Goal: Contribute content: Contribute content

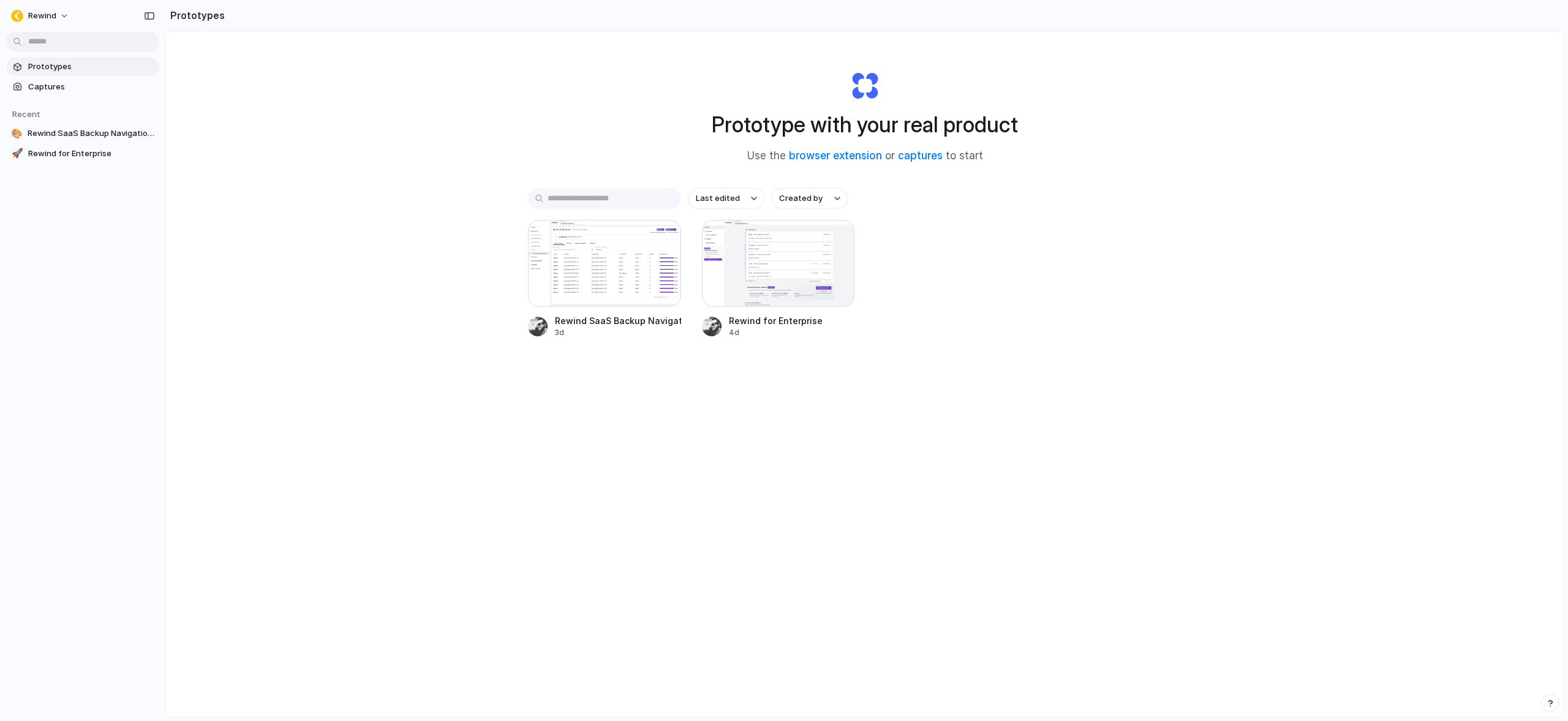
drag, startPoint x: 1143, startPoint y: 293, endPoint x: 1133, endPoint y: 294, distance: 10.0
click at [1141, 293] on div "Rewind SaaS Backup Navigation Button 3d Rewind for Enterprise 4d" at bounding box center [865, 279] width 673 height 118
drag, startPoint x: 641, startPoint y: 278, endPoint x: 643, endPoint y: 286, distance: 8.2
click at [643, 286] on div at bounding box center [605, 263] width 153 height 87
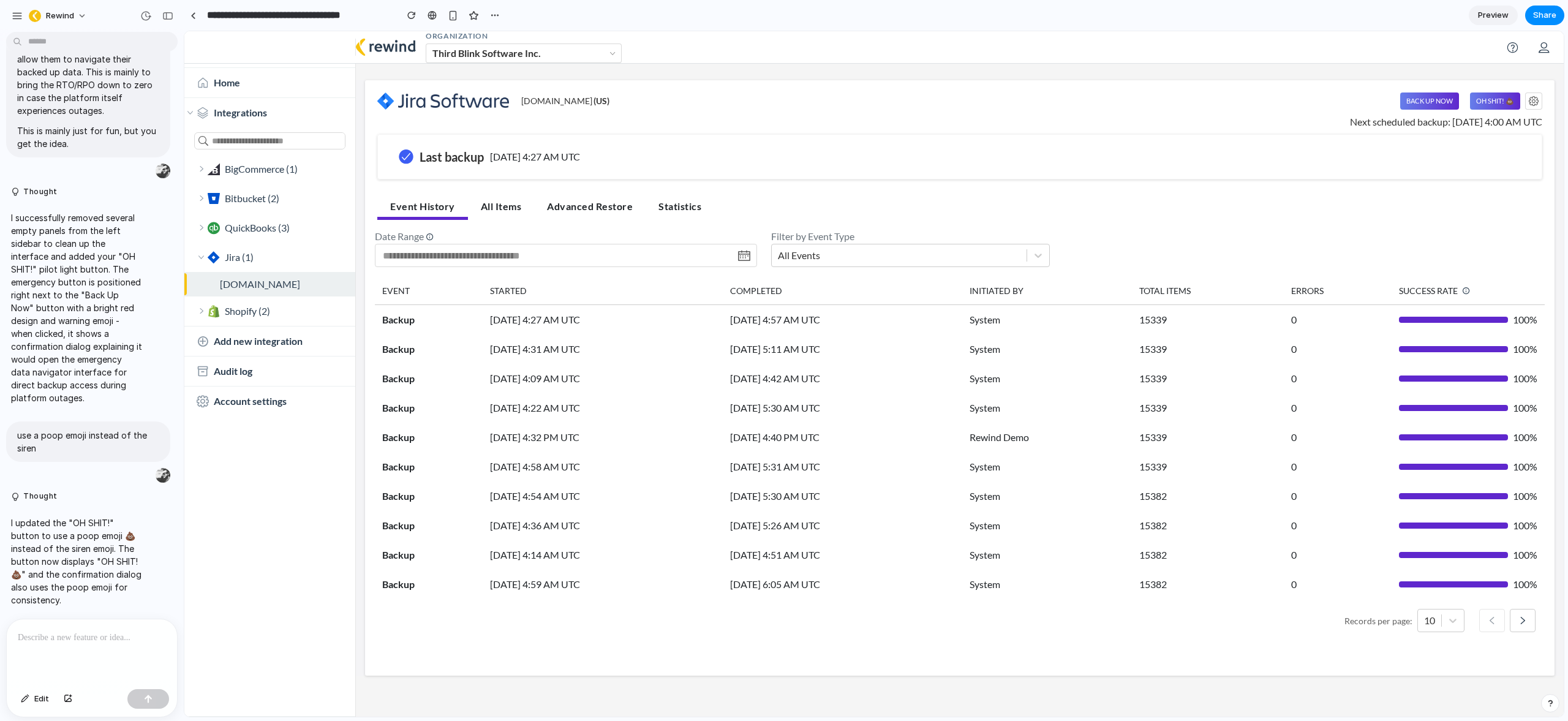
click at [93, 636] on p at bounding box center [91, 638] width 148 height 15
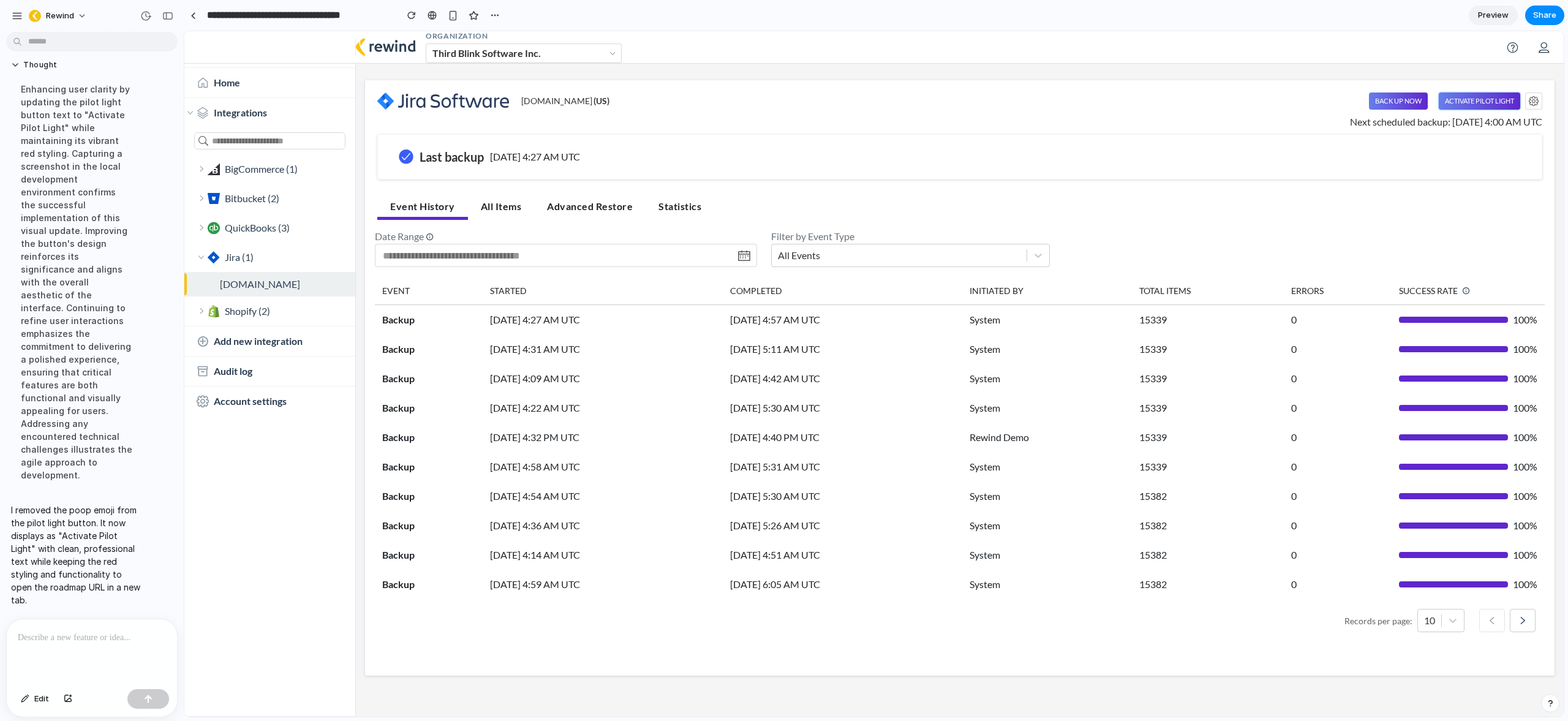
click at [1458, 107] on button "Activate Pilot Light" at bounding box center [1480, 101] width 82 height 17
click at [1502, 16] on span "Preview" at bounding box center [1494, 15] width 31 height 12
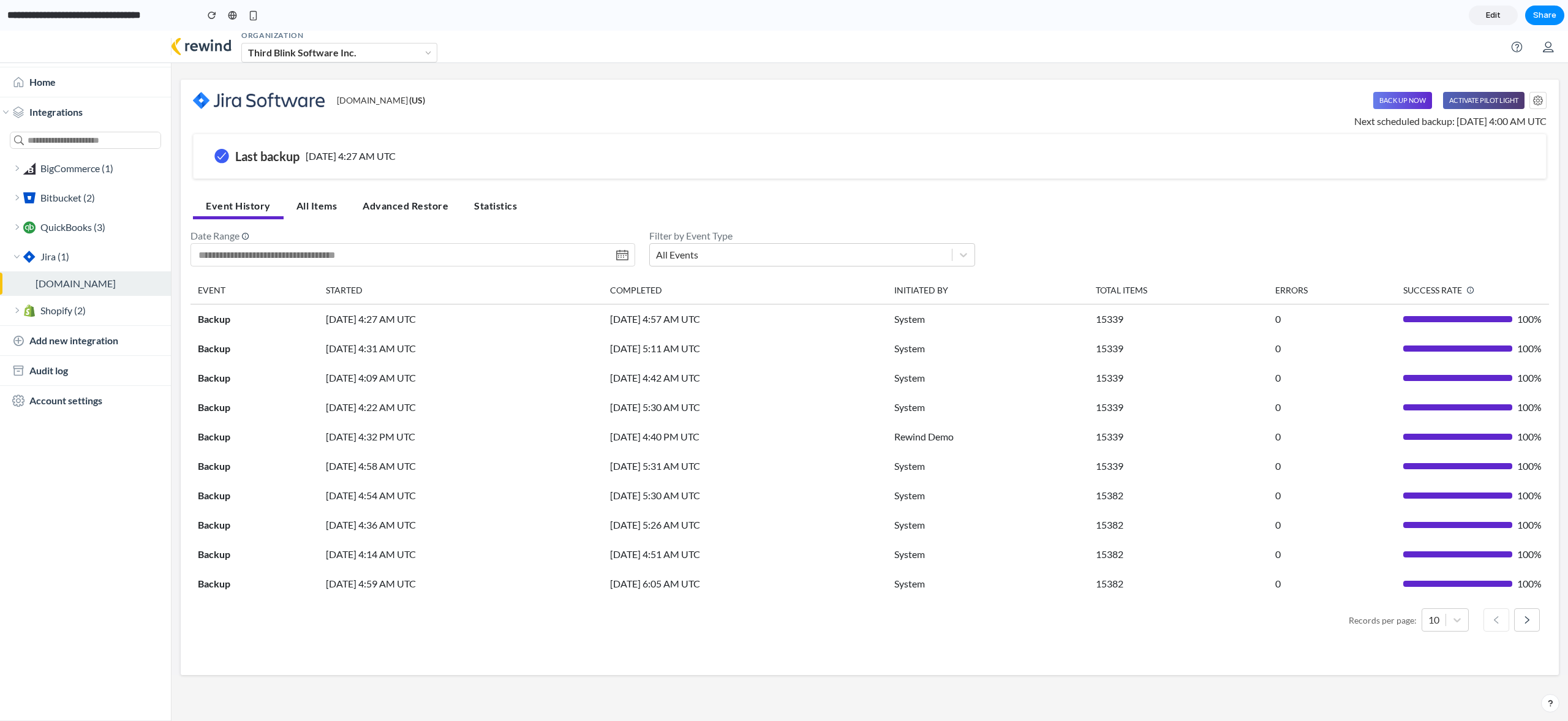
click at [1488, 98] on button "Activate Pilot Light" at bounding box center [1484, 100] width 82 height 17
click at [1497, 18] on span "Edit" at bounding box center [1493, 15] width 15 height 12
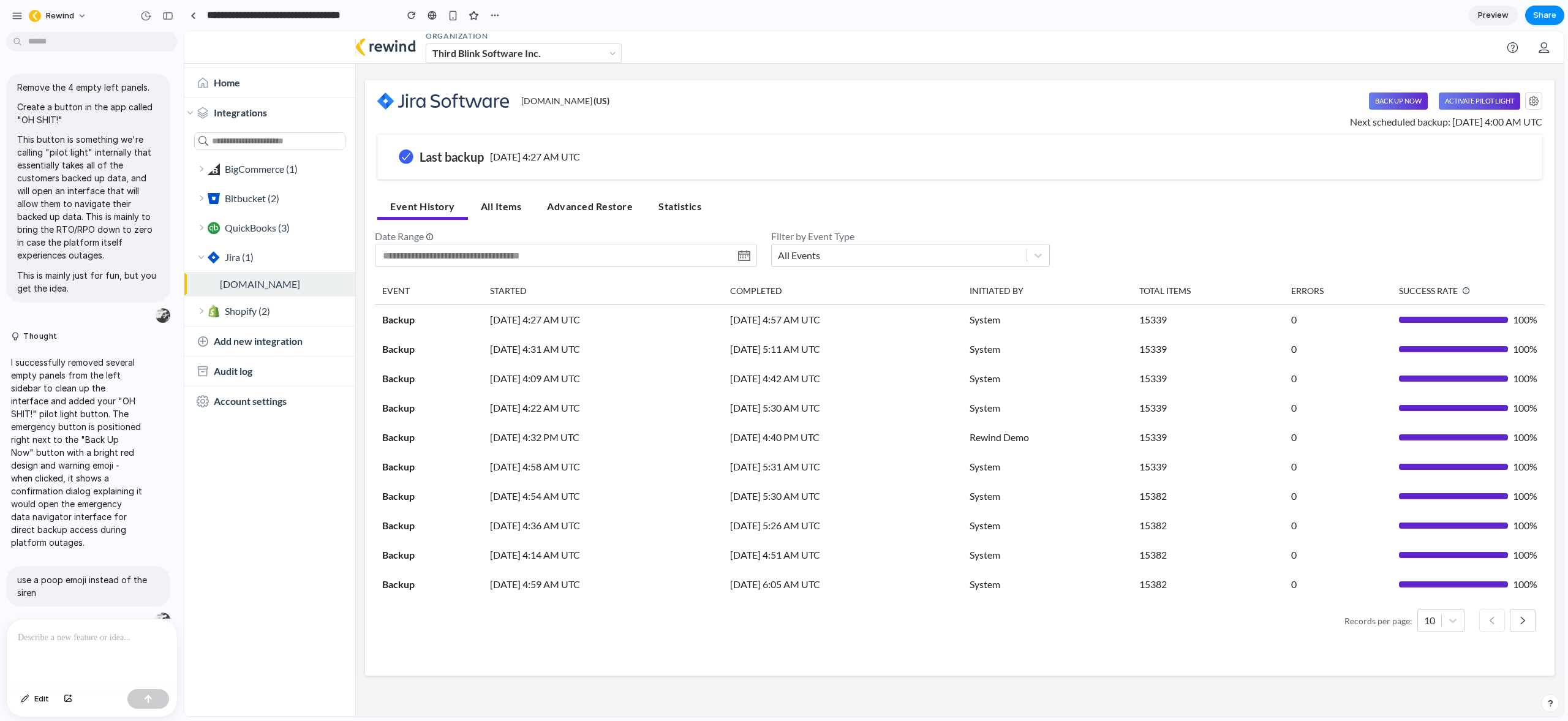
scroll to position [631, 0]
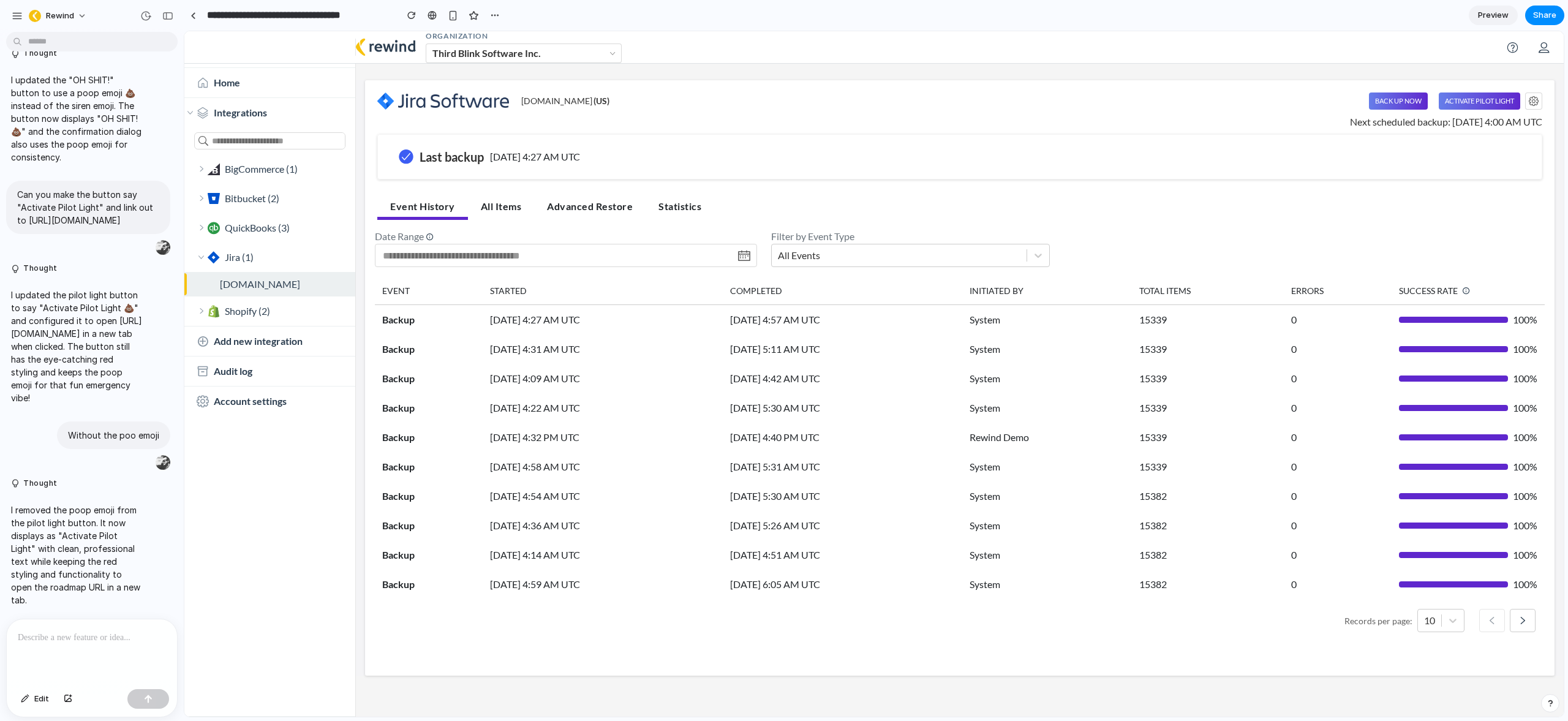
click at [65, 630] on p at bounding box center [91, 638] width 148 height 15
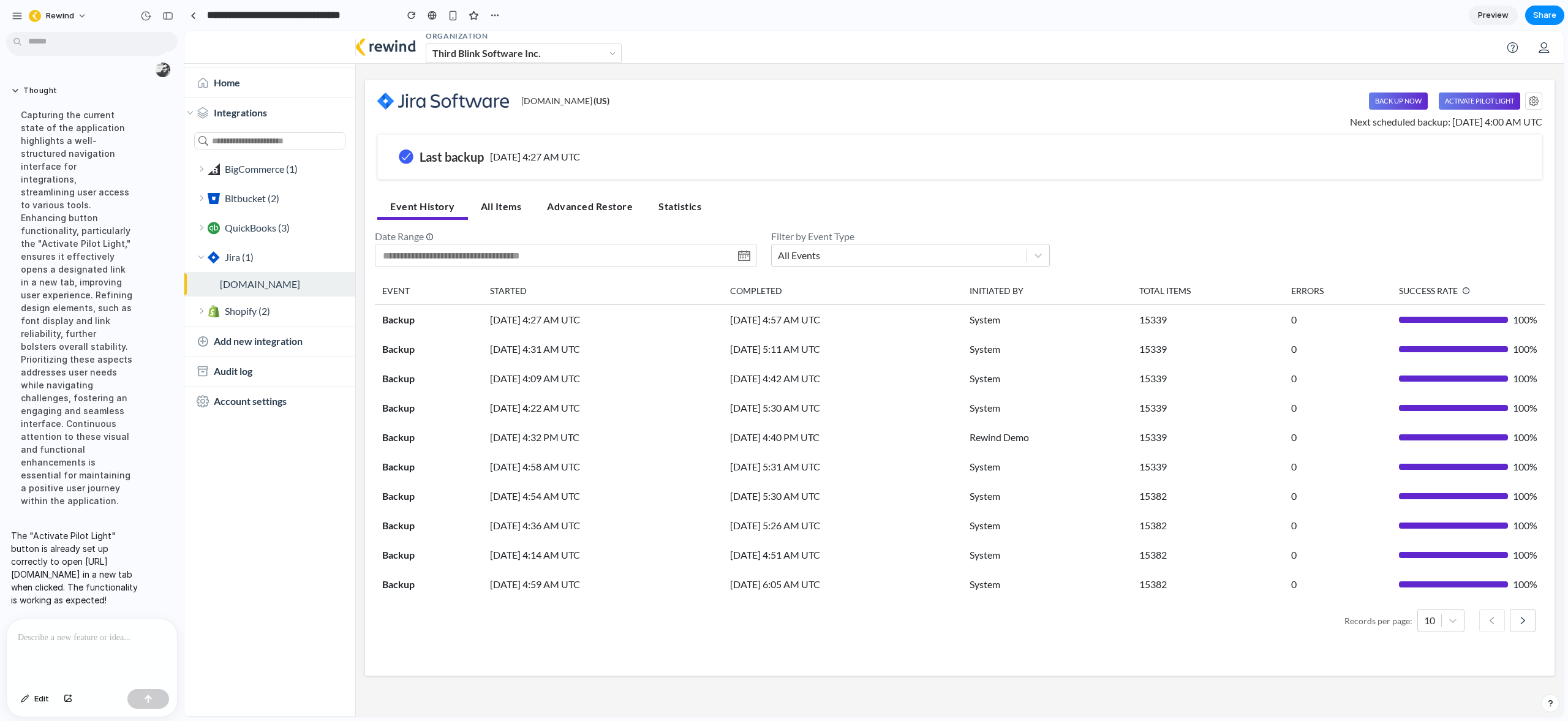
scroll to position [0, 0]
click at [1490, 108] on button "Activate Pilot Light" at bounding box center [1480, 101] width 82 height 17
click at [1508, 20] on link "Preview" at bounding box center [1493, 15] width 49 height 20
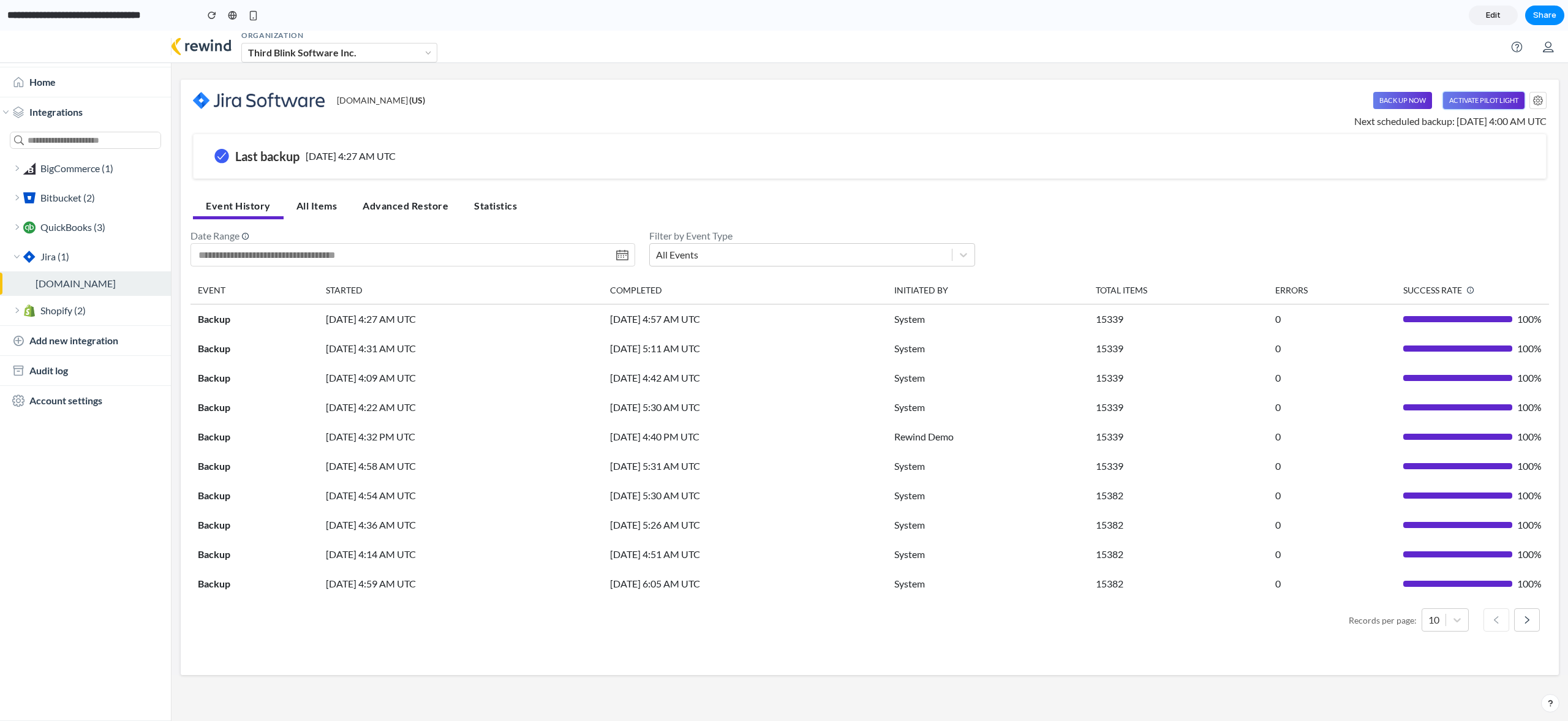
click at [1484, 100] on button "Activate Pilot Light" at bounding box center [1484, 100] width 82 height 17
click at [1504, 15] on link "Edit" at bounding box center [1493, 15] width 49 height 20
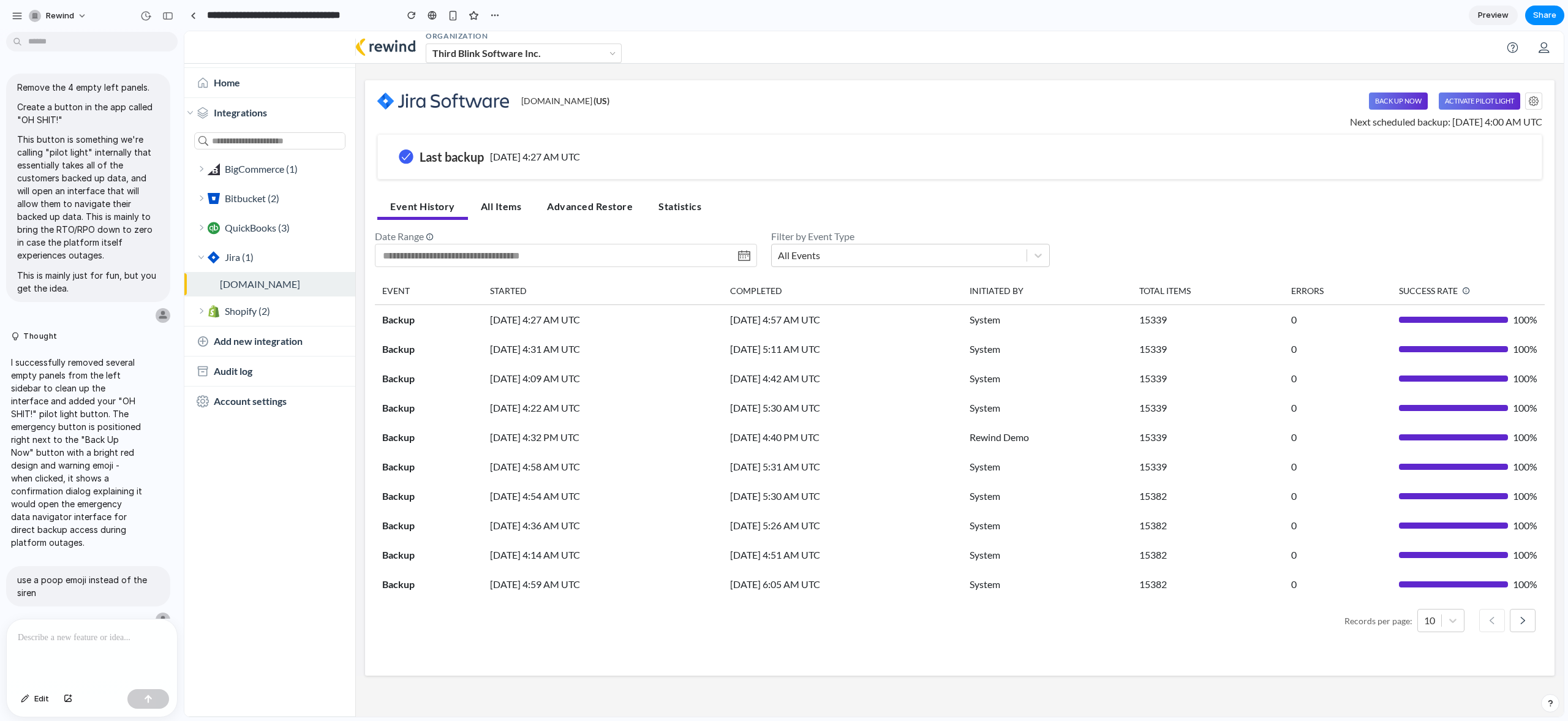
scroll to position [871, 0]
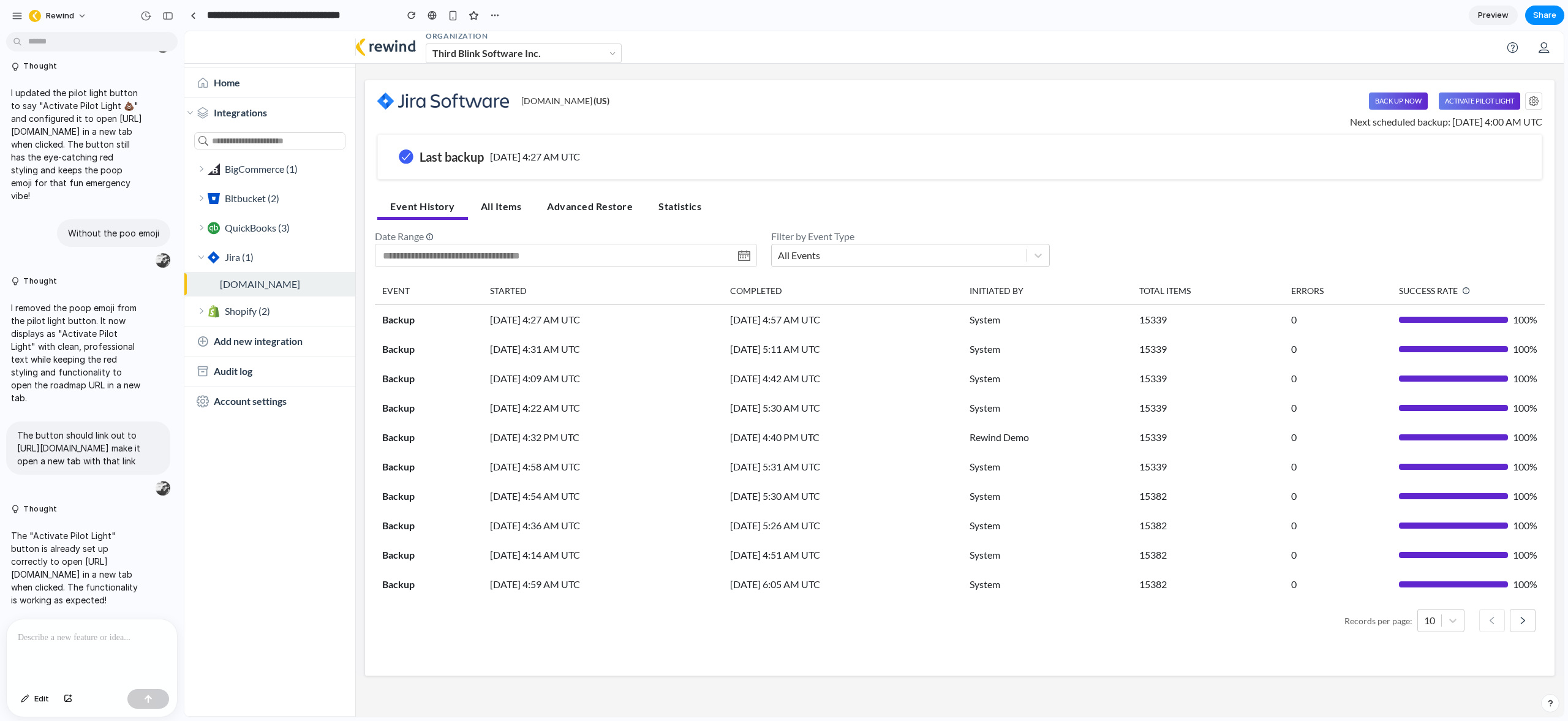
click at [58, 641] on div at bounding box center [91, 652] width 170 height 65
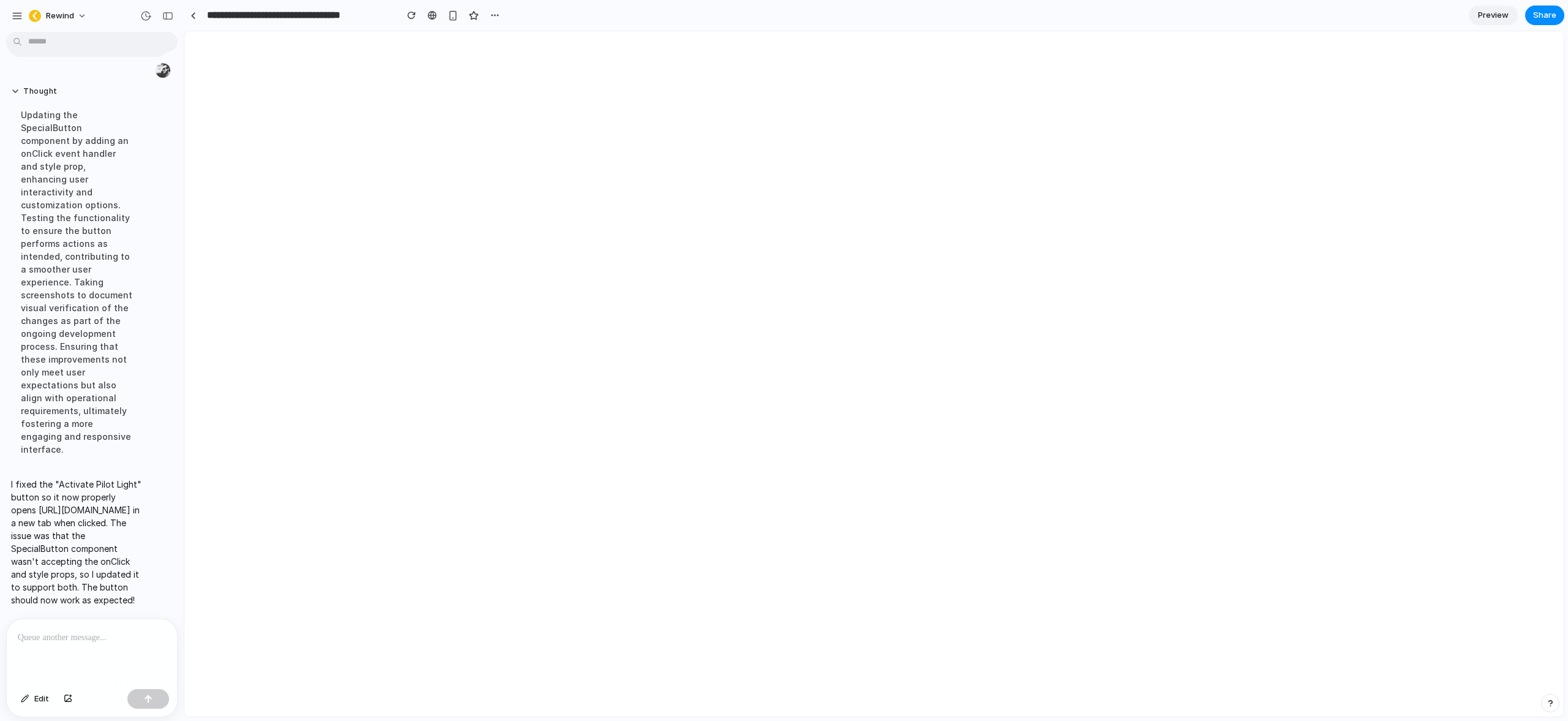
scroll to position [0, 0]
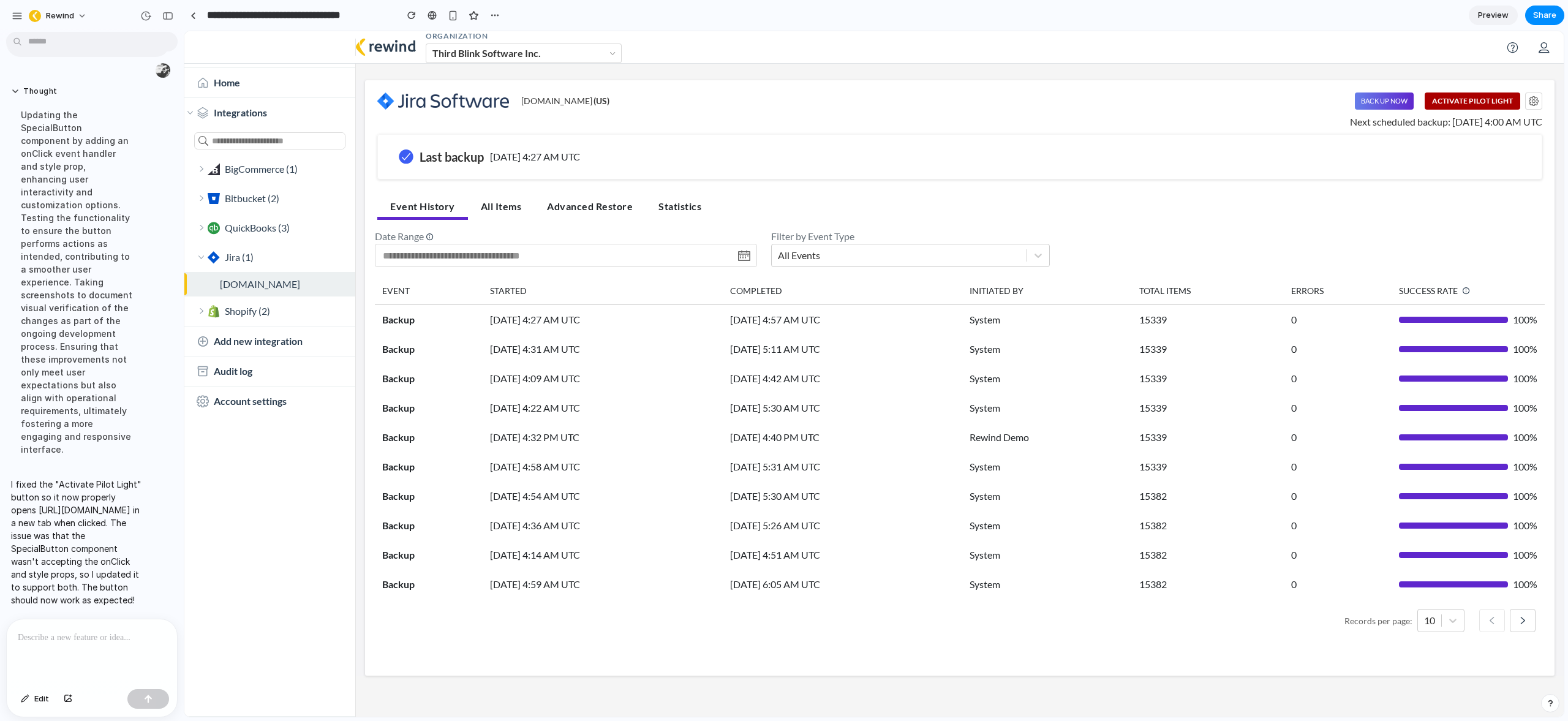
click at [1485, 216] on ul "Event History All Items Advanced Restore Statistics" at bounding box center [960, 207] width 1165 height 26
click at [1494, 101] on button "Activate Pilot Light" at bounding box center [1472, 101] width 96 height 17
click at [108, 630] on p at bounding box center [89, 638] width 143 height 15
click at [93, 644] on div at bounding box center [91, 652] width 170 height 65
click at [1468, 98] on button "Activate Pilot Light" at bounding box center [1472, 101] width 96 height 17
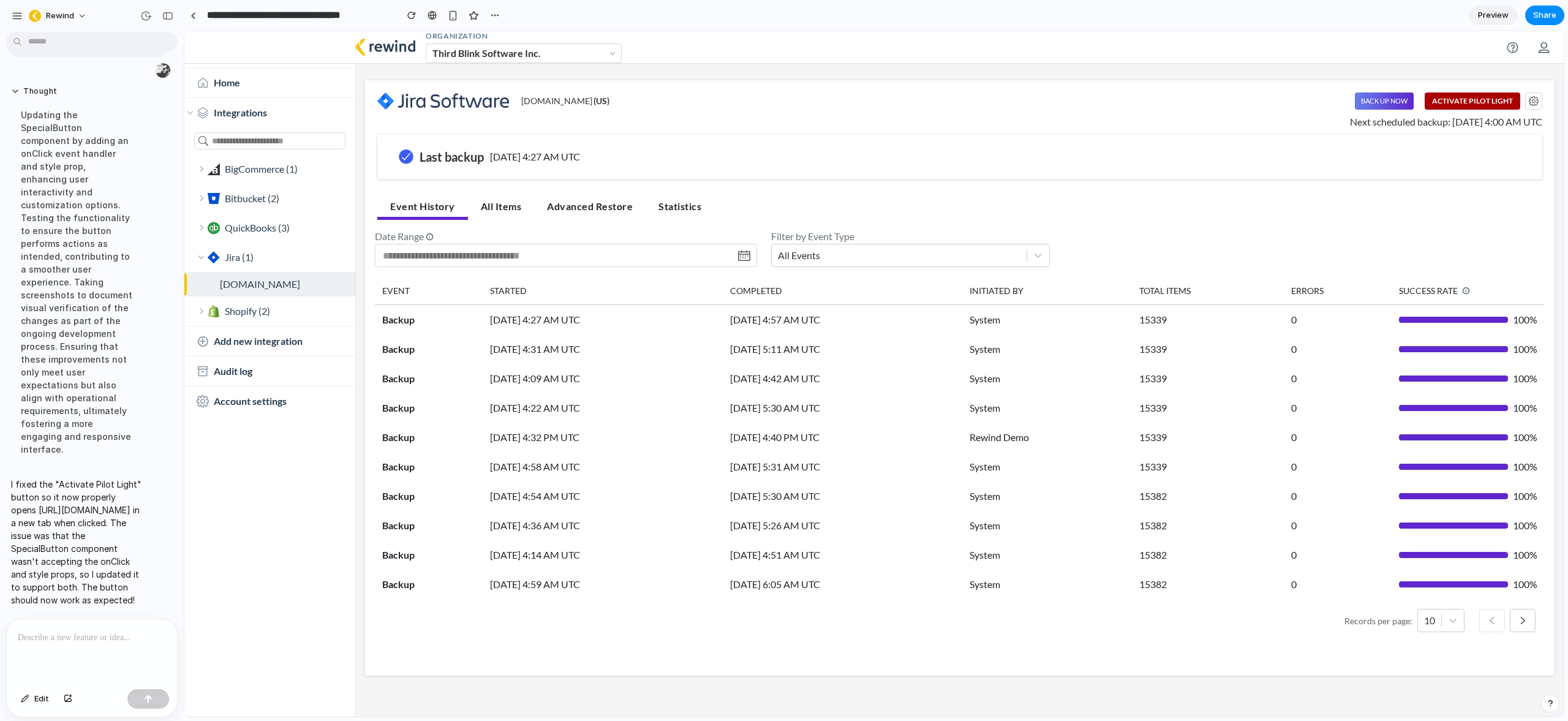
click at [1410, 186] on div "rewind-demo.atlassian.net ( US ) Back Up Now Activate Pilot Light Manage Cloud …" at bounding box center [960, 143] width 1190 height 102
click at [1494, 15] on span "Preview" at bounding box center [1494, 15] width 31 height 12
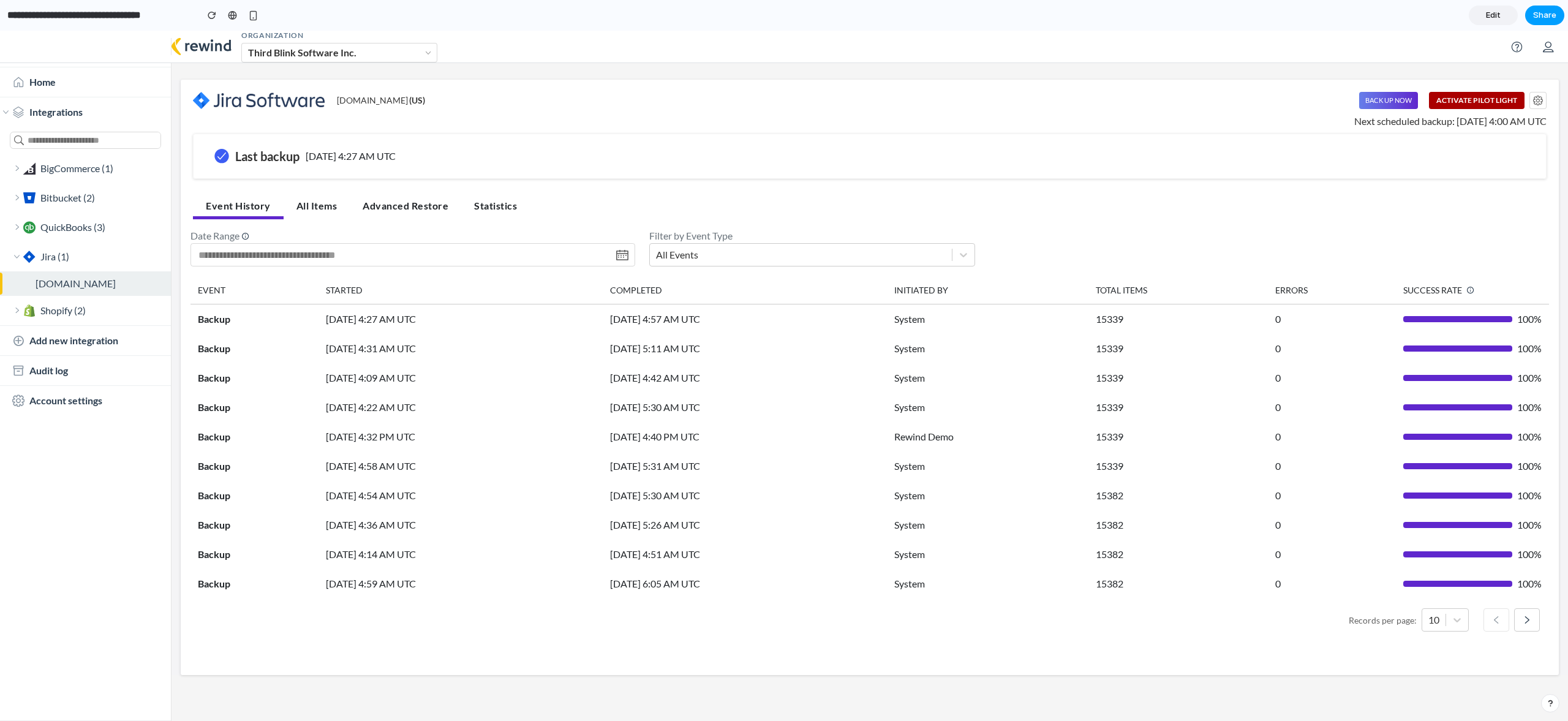
click at [1538, 18] on span "Share" at bounding box center [1545, 15] width 23 height 12
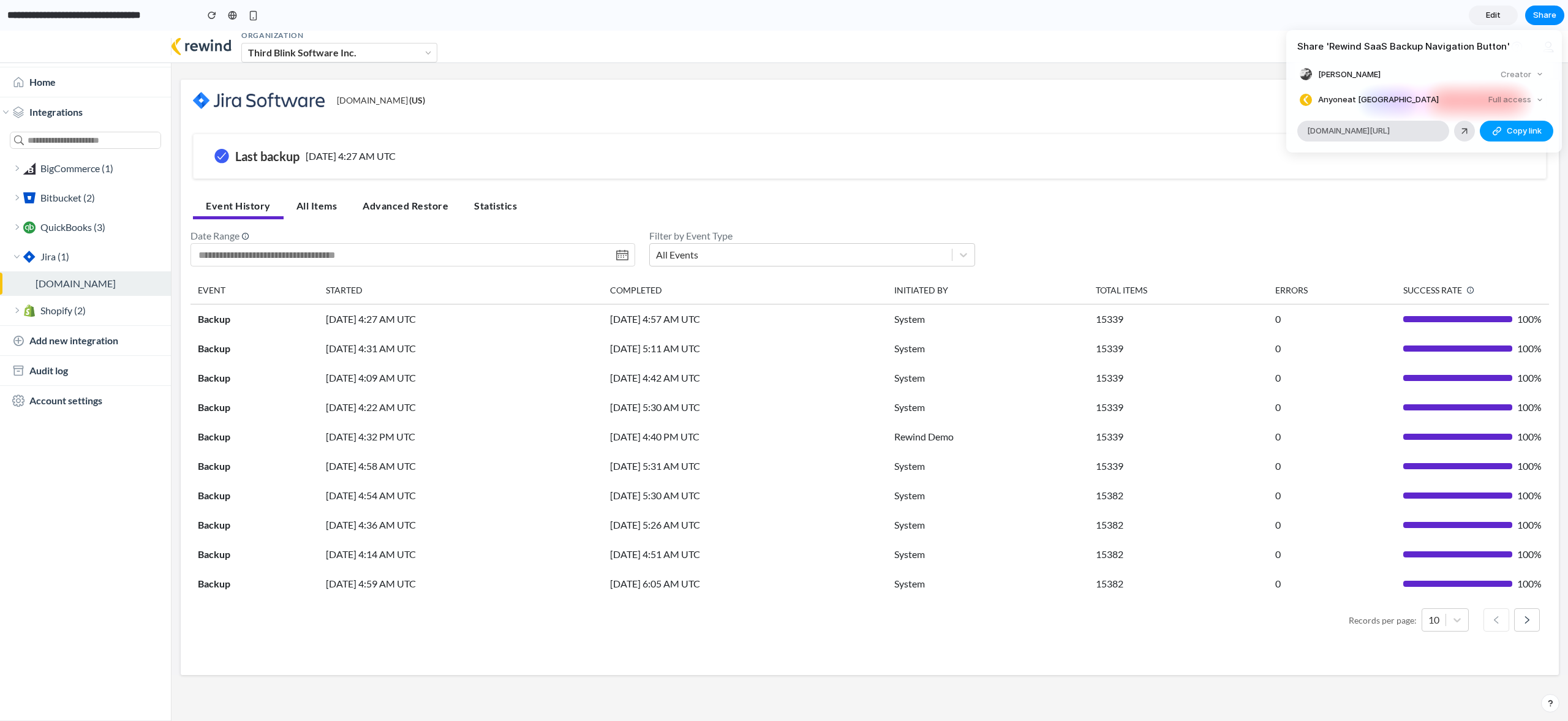
click at [1520, 131] on span "Copy link" at bounding box center [1524, 131] width 35 height 12
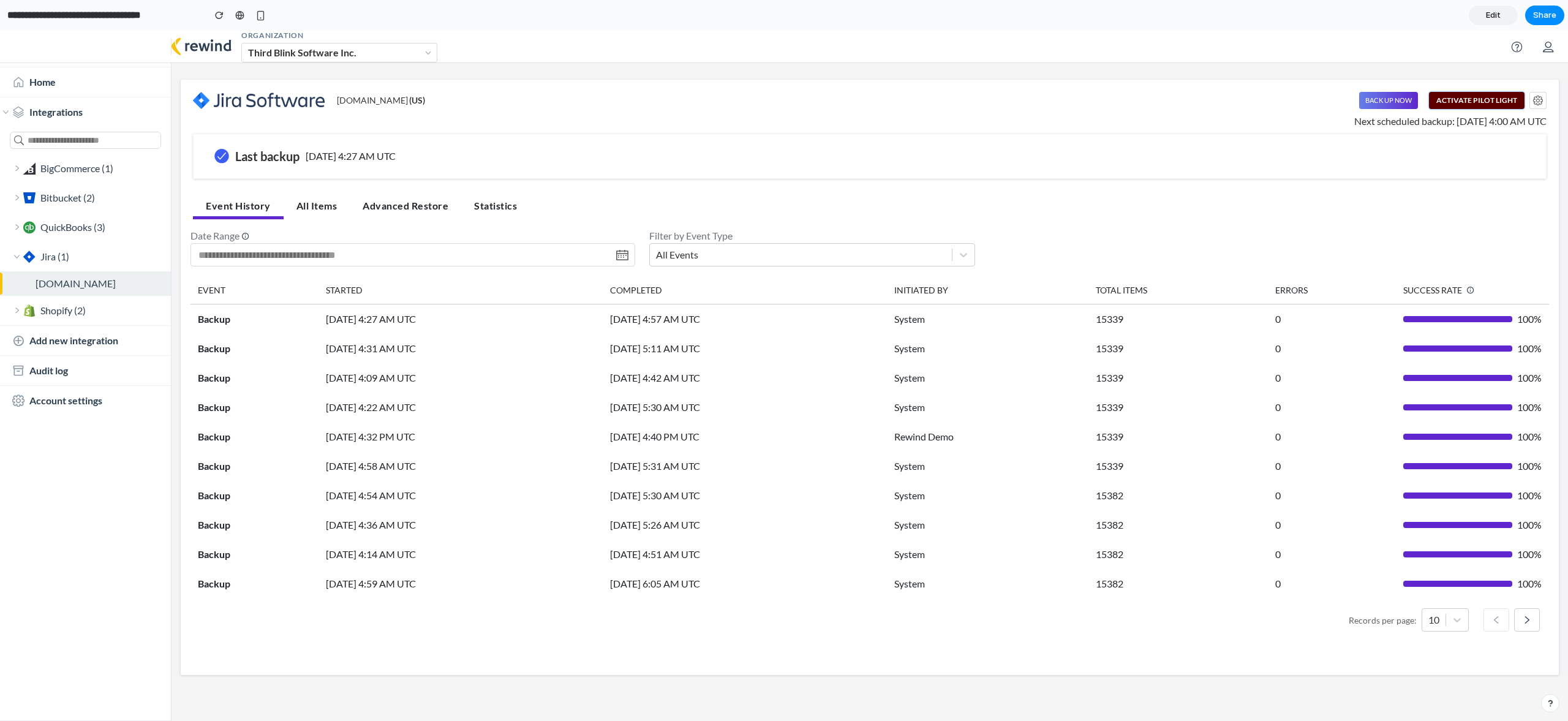
click at [1488, 100] on button "Activate Pilot Light" at bounding box center [1476, 100] width 96 height 17
click at [1550, 18] on span "Share" at bounding box center [1545, 15] width 23 height 12
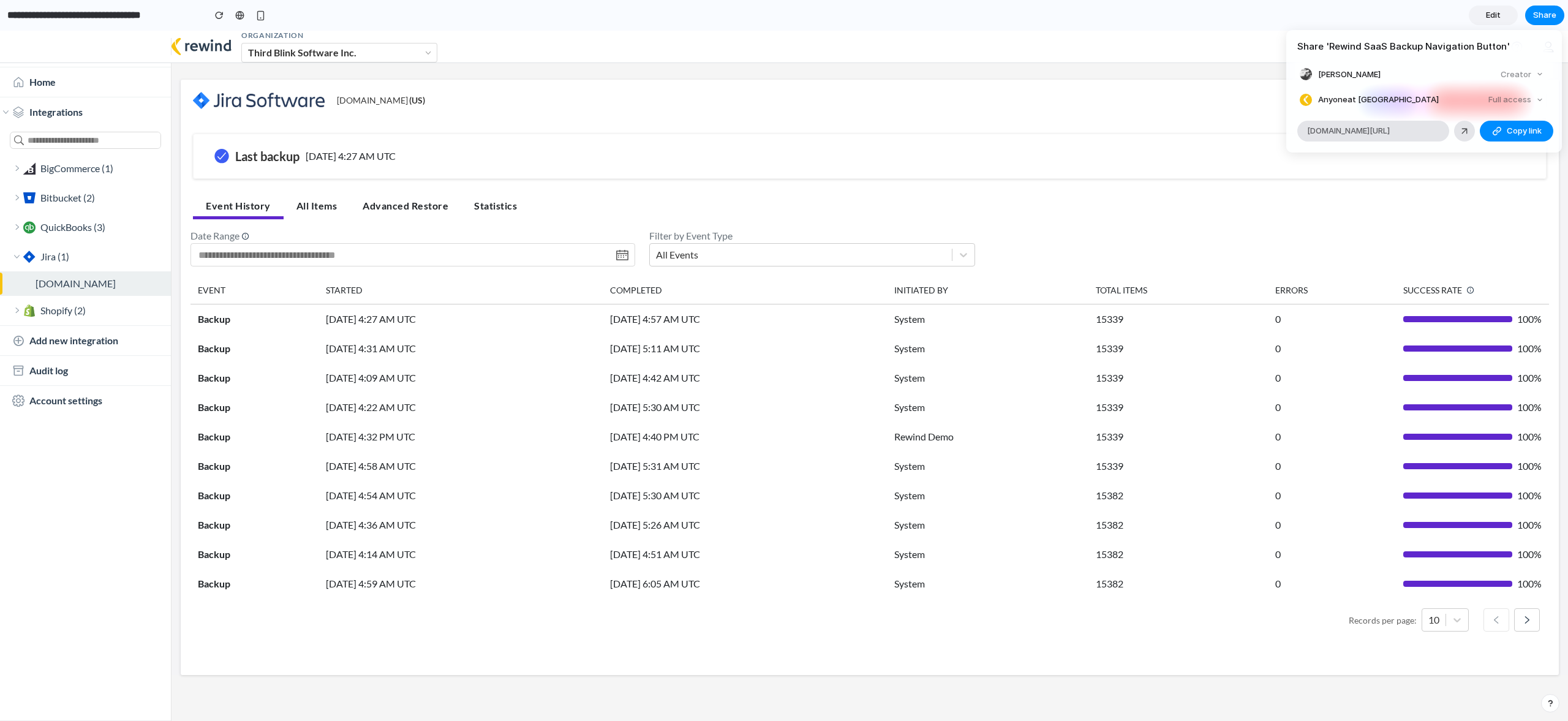
click at [1531, 100] on div "Full access" at bounding box center [1515, 99] width 65 height 17
click at [1542, 98] on div "Full access" at bounding box center [1515, 99] width 65 height 17
click at [1539, 98] on div "Full access" at bounding box center [1515, 99] width 65 height 17
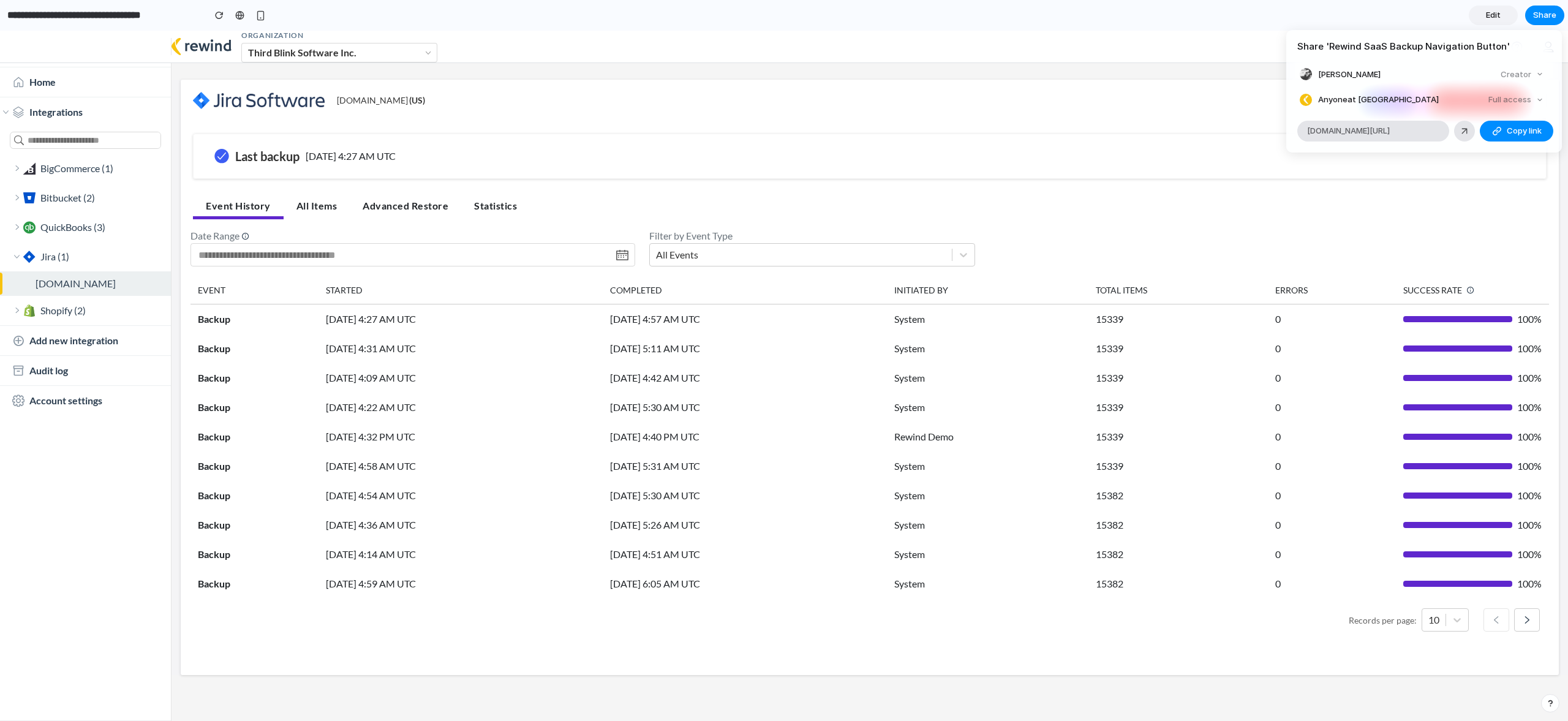
click at [1349, 98] on span "Anyone at Rewind" at bounding box center [1378, 99] width 121 height 12
click at [1533, 101] on div "Full access" at bounding box center [1515, 99] width 65 height 17
drag, startPoint x: 685, startPoint y: 47, endPoint x: 557, endPoint y: 47, distance: 128.0
click at [681, 48] on div "Share ' Rewind SaaS Backup Navigation Button ' Scott Bechdholt Creator Anyone a…" at bounding box center [784, 360] width 1568 height 721
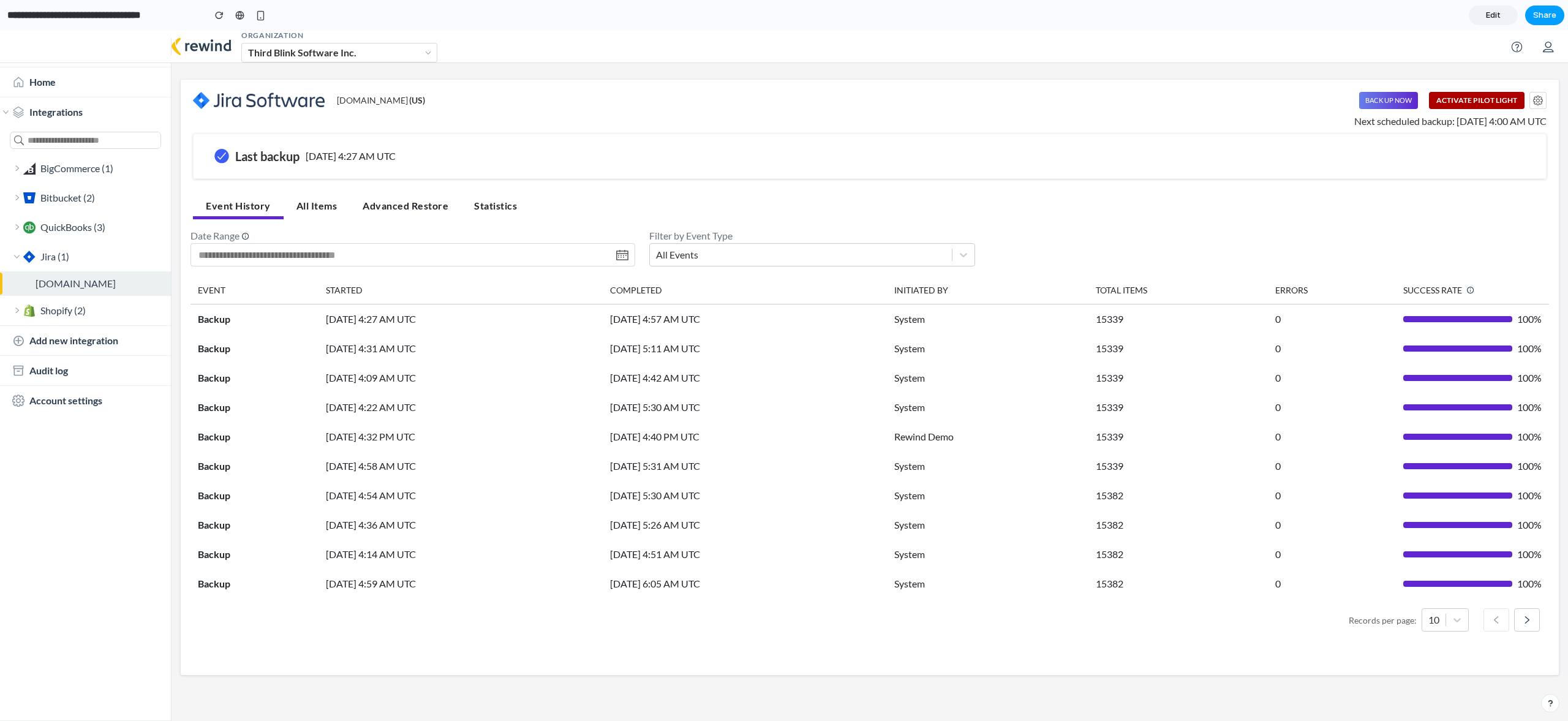
click at [1546, 12] on span "Share" at bounding box center [1545, 15] width 23 height 12
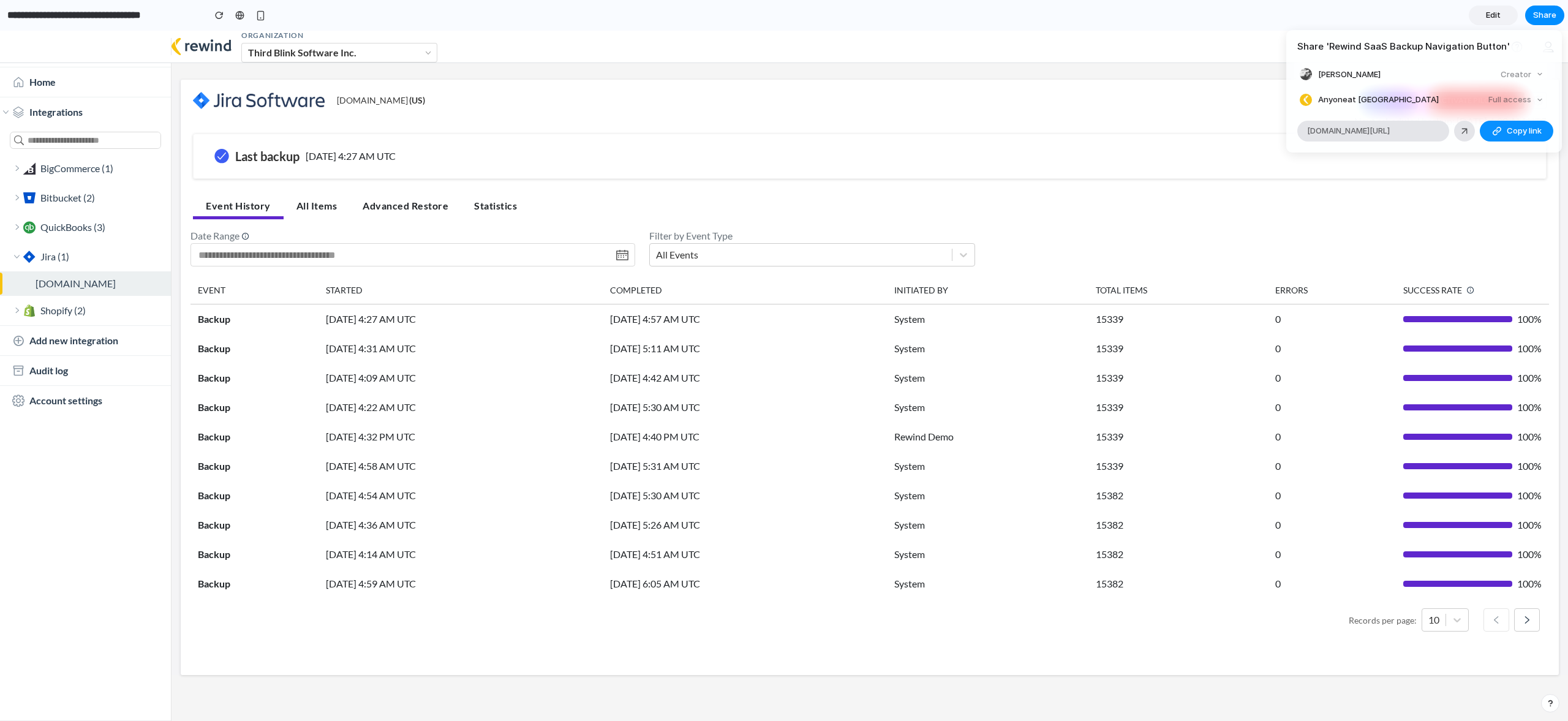
click at [1531, 102] on div "Full access" at bounding box center [1515, 99] width 65 height 17
click at [1091, 38] on div "Share ' Rewind SaaS Backup Navigation Button ' Scott Bechdholt Creator Anyone a…" at bounding box center [784, 360] width 1568 height 721
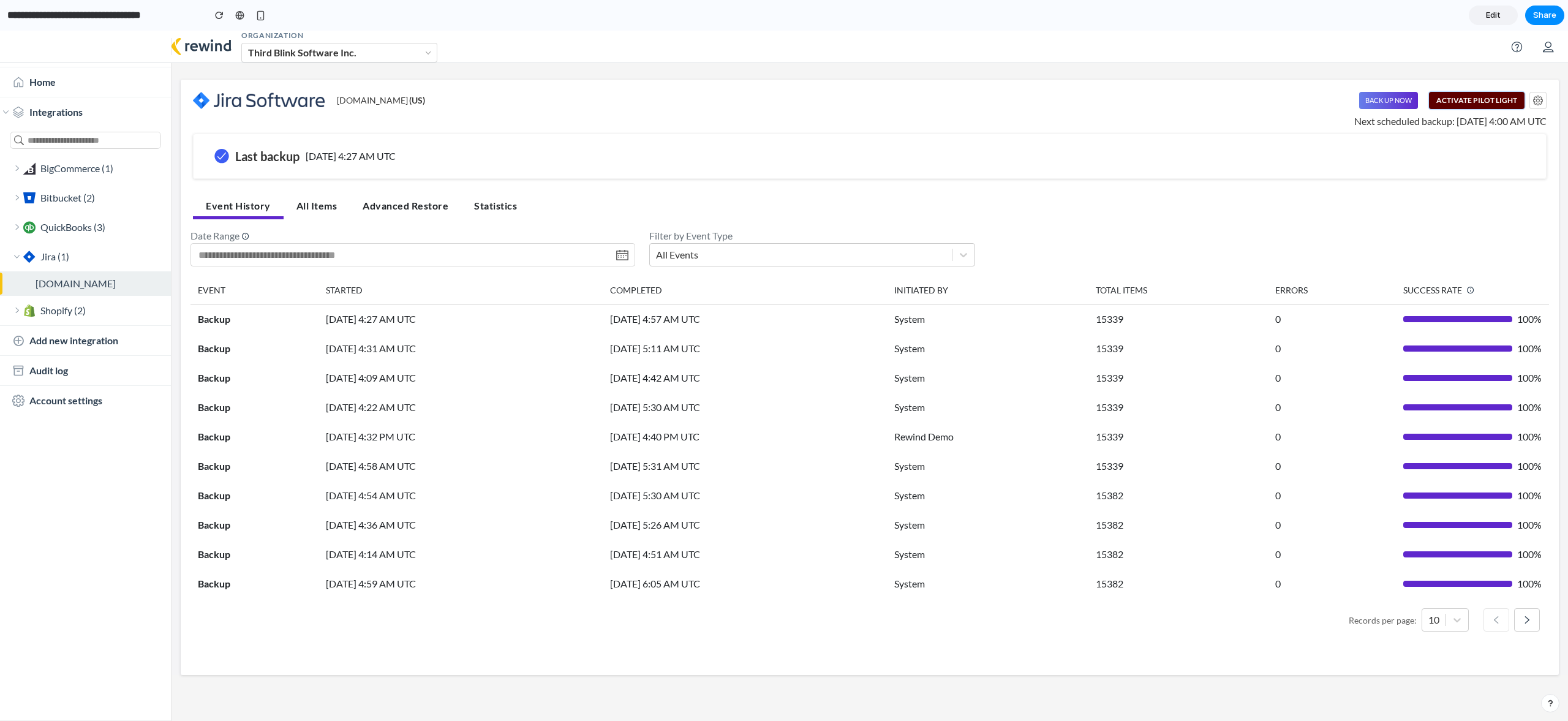
click at [1490, 102] on button "Activate Pilot Light" at bounding box center [1476, 100] width 96 height 17
click at [1475, 104] on button "Activate Pilot Light" at bounding box center [1476, 100] width 96 height 17
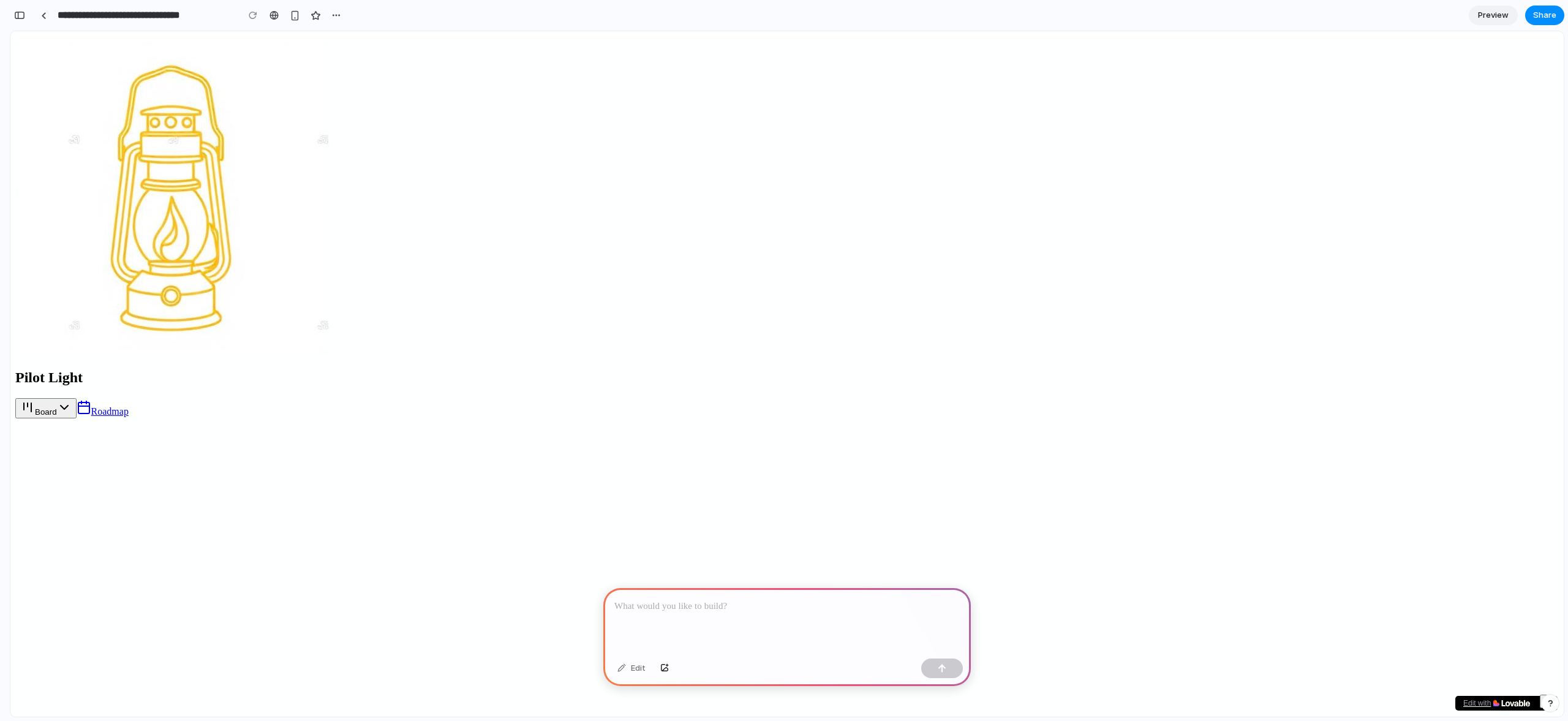
click at [719, 600] on p at bounding box center [787, 606] width 345 height 15
click at [724, 600] on p at bounding box center [787, 606] width 345 height 15
click at [45, 19] on link at bounding box center [43, 15] width 18 height 18
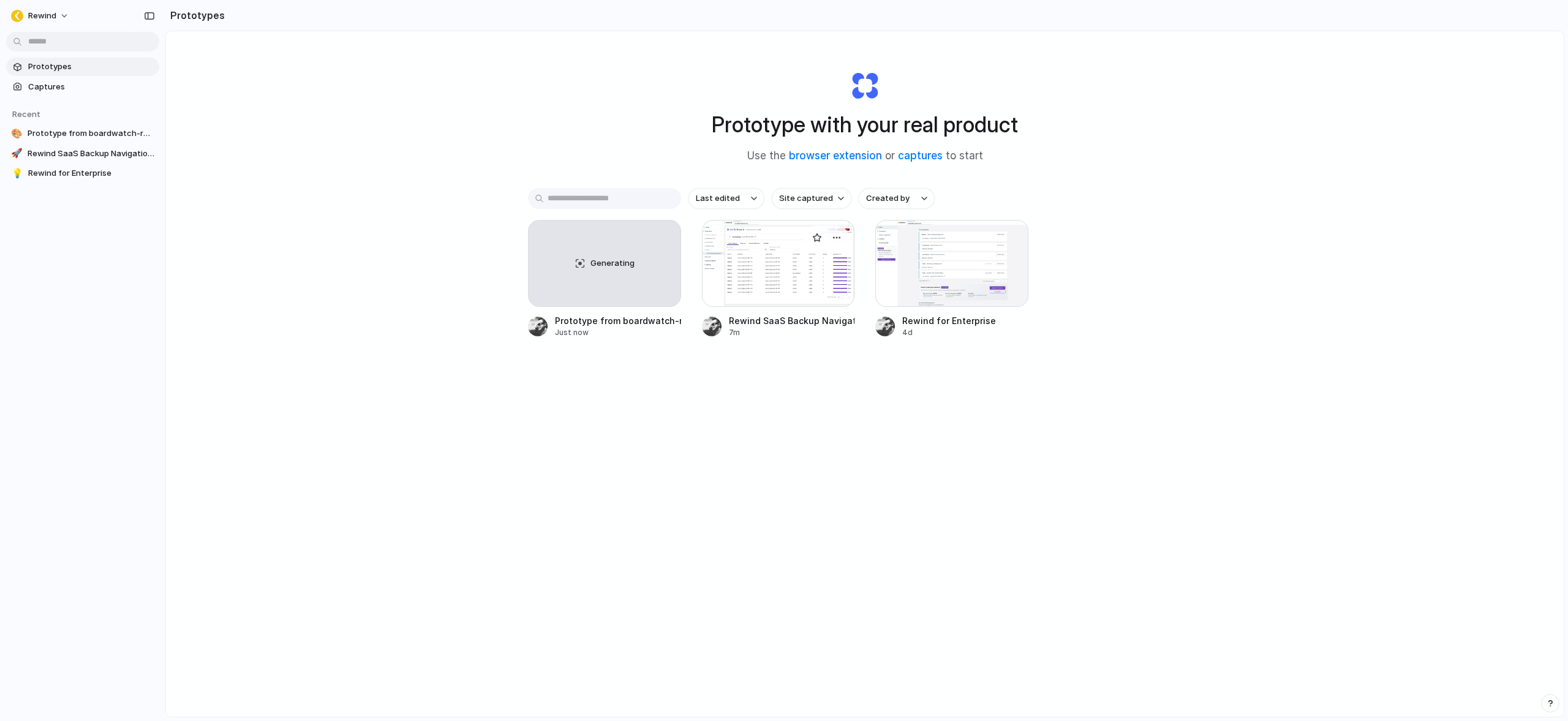
click at [757, 321] on div "Rewind SaaS Backup Navigation Button" at bounding box center [792, 321] width 126 height 13
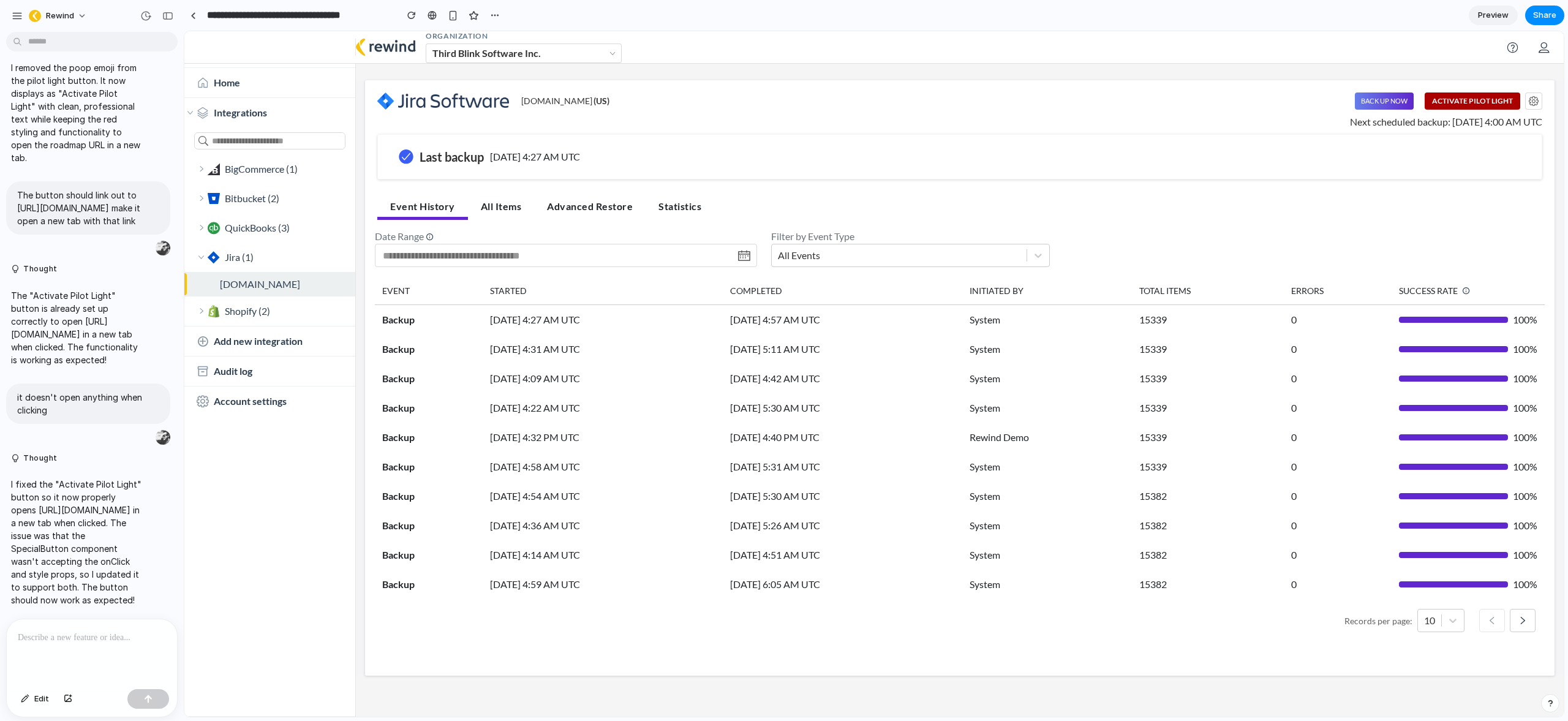
click at [336, 17] on input "**********" at bounding box center [298, 15] width 188 height 22
click at [191, 16] on div at bounding box center [194, 15] width 6 height 7
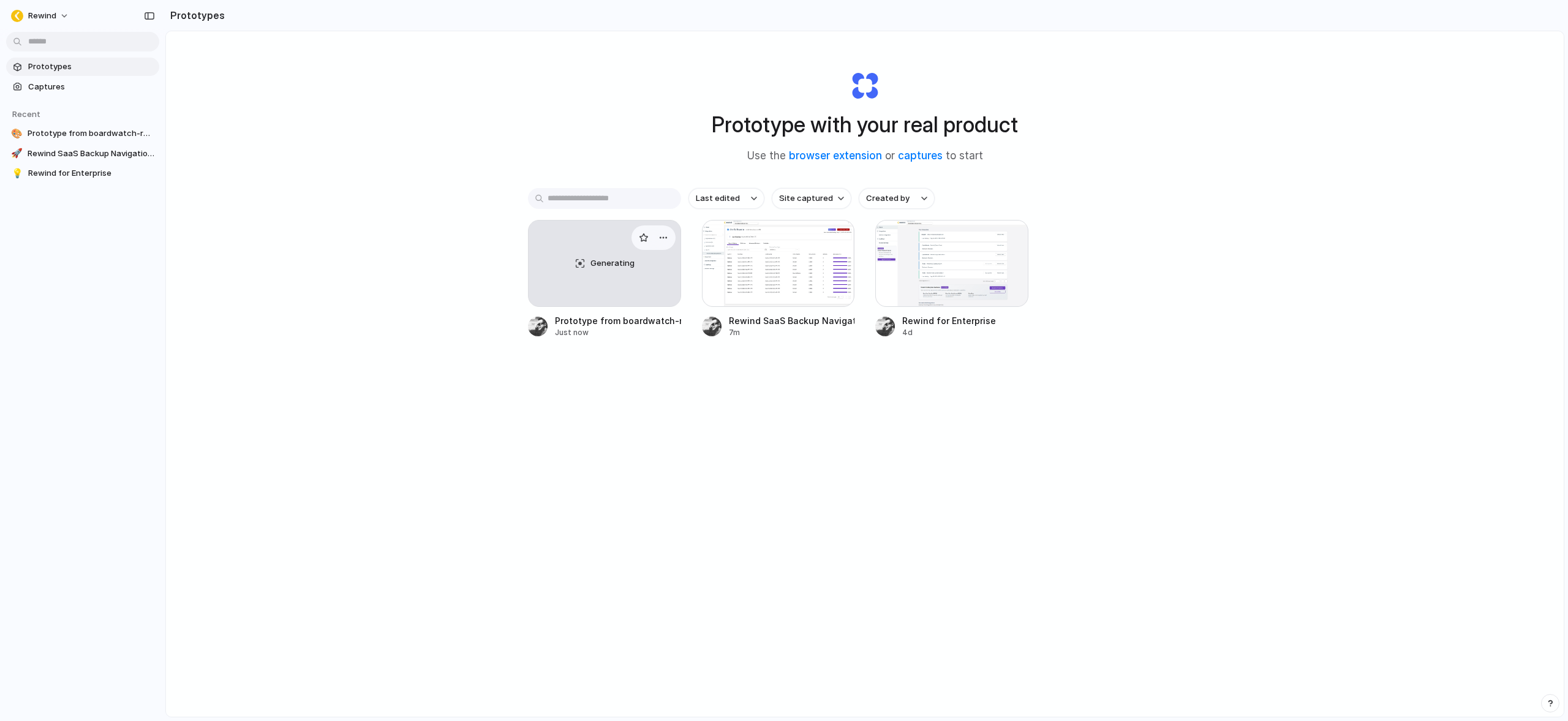
click at [611, 270] on div "Generating" at bounding box center [605, 263] width 152 height 85
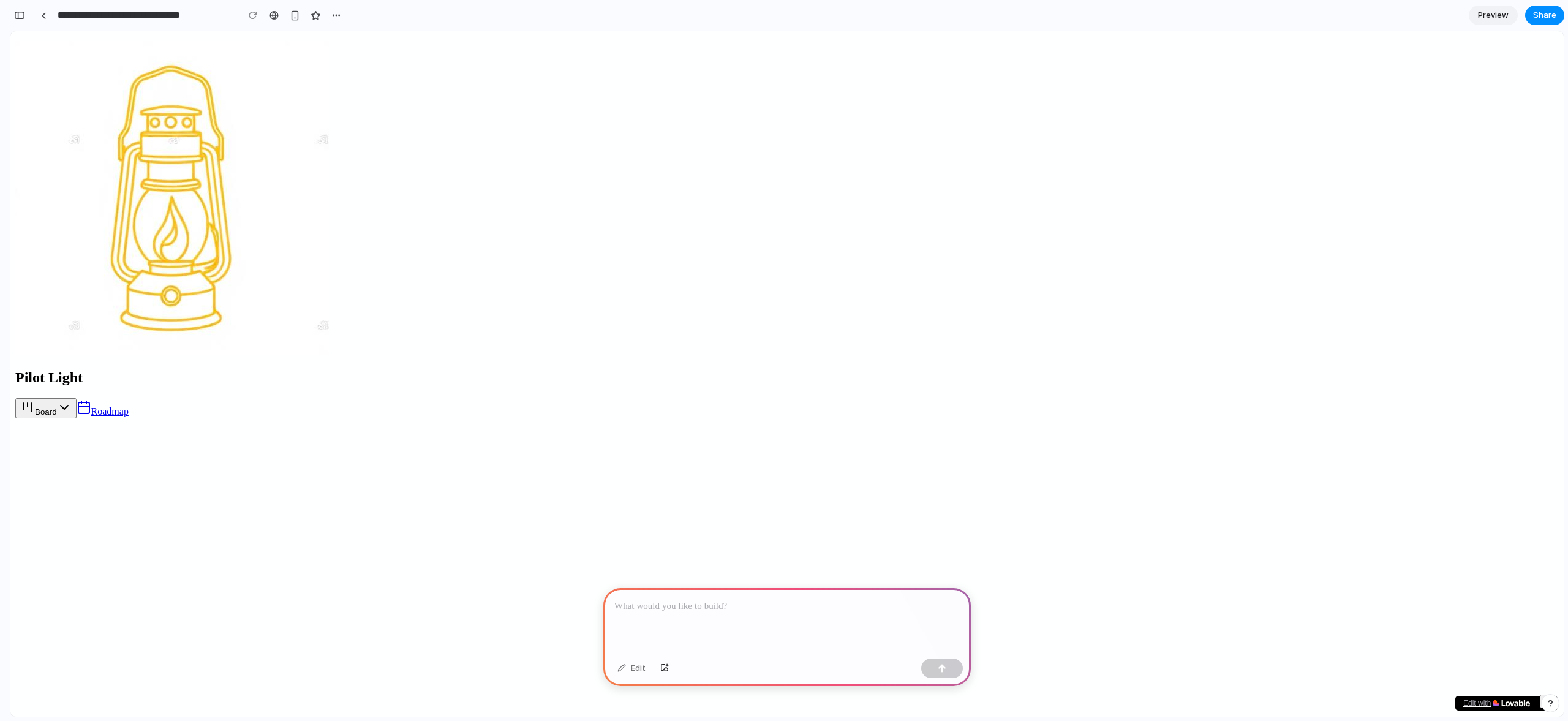
click at [724, 603] on p at bounding box center [787, 606] width 345 height 15
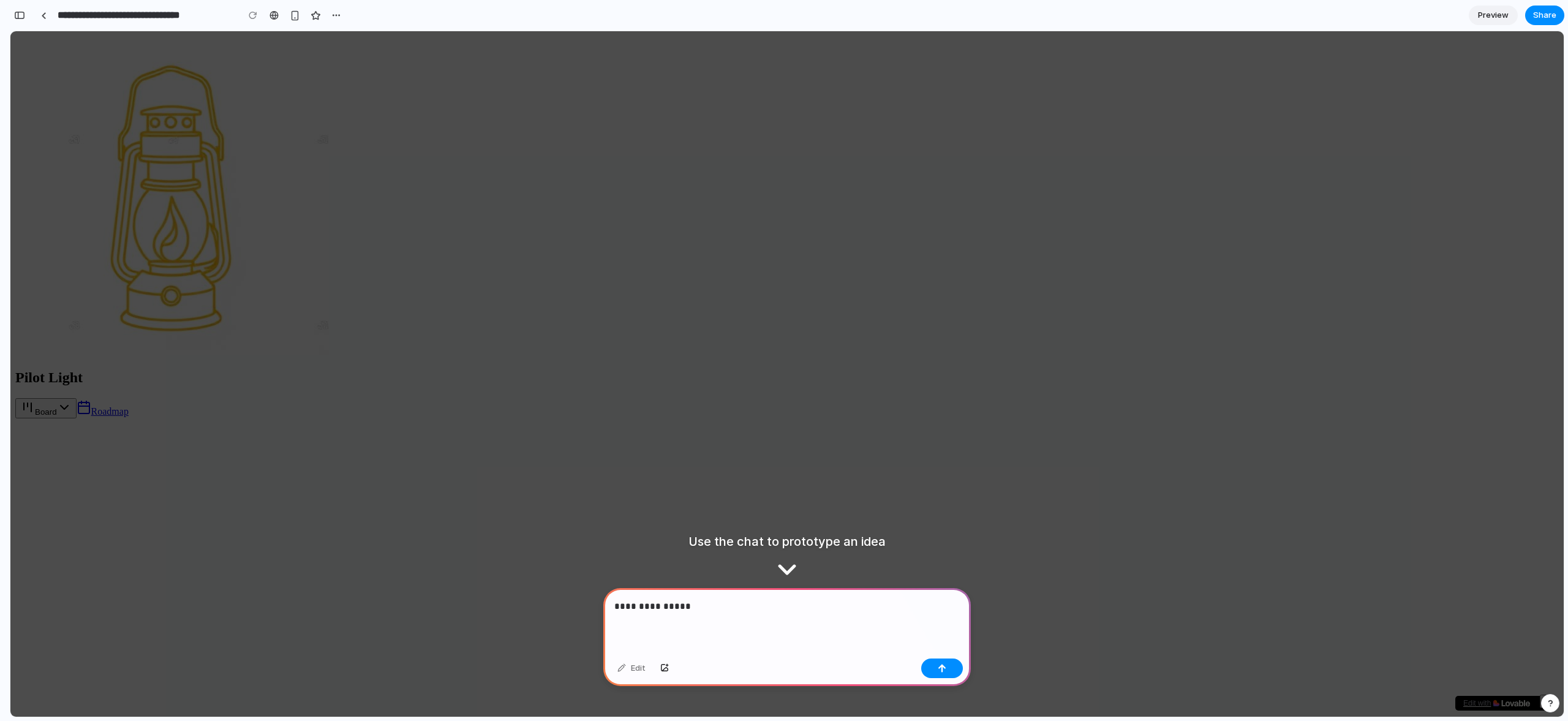
click at [729, 588] on div "**********" at bounding box center [787, 621] width 367 height 66
click at [721, 603] on p "**********" at bounding box center [784, 606] width 340 height 15
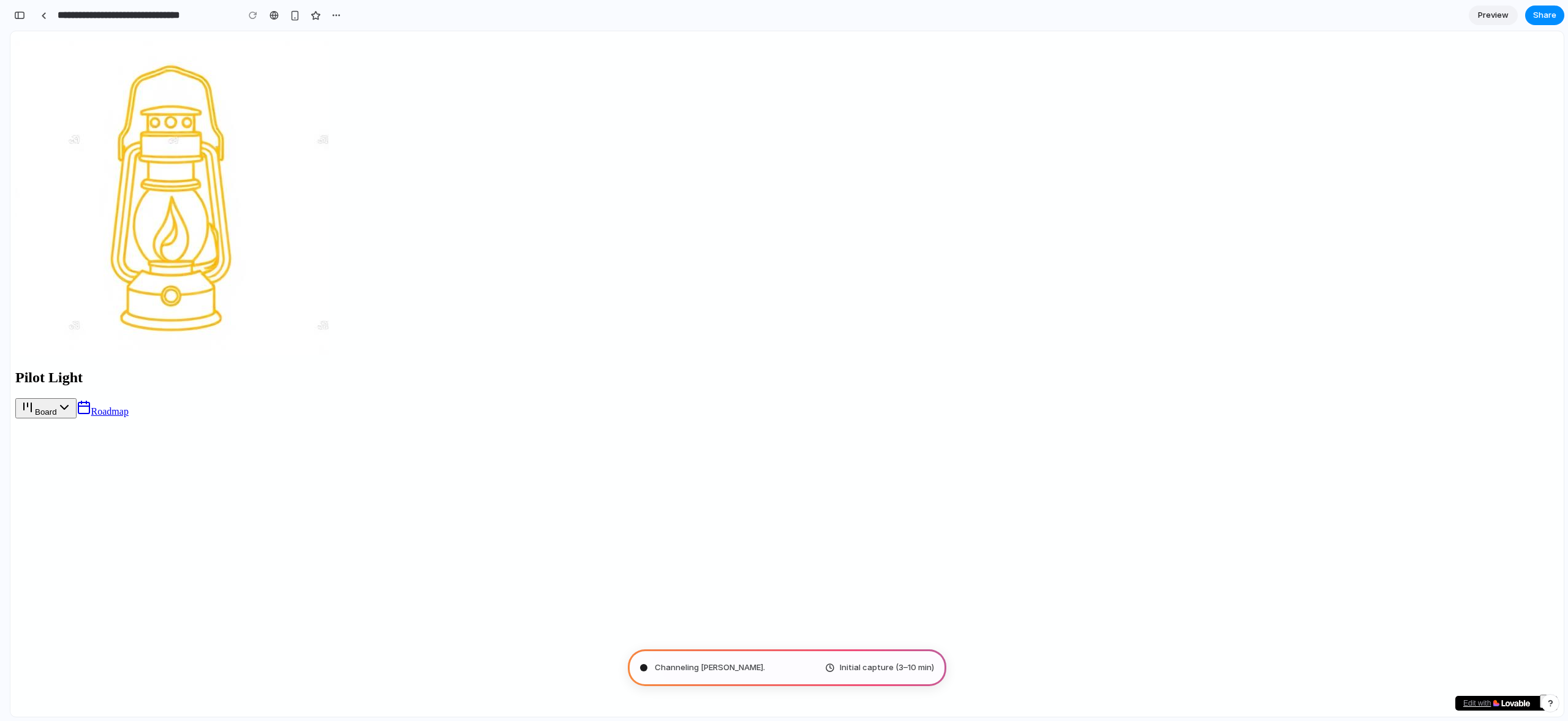
type input "**********"
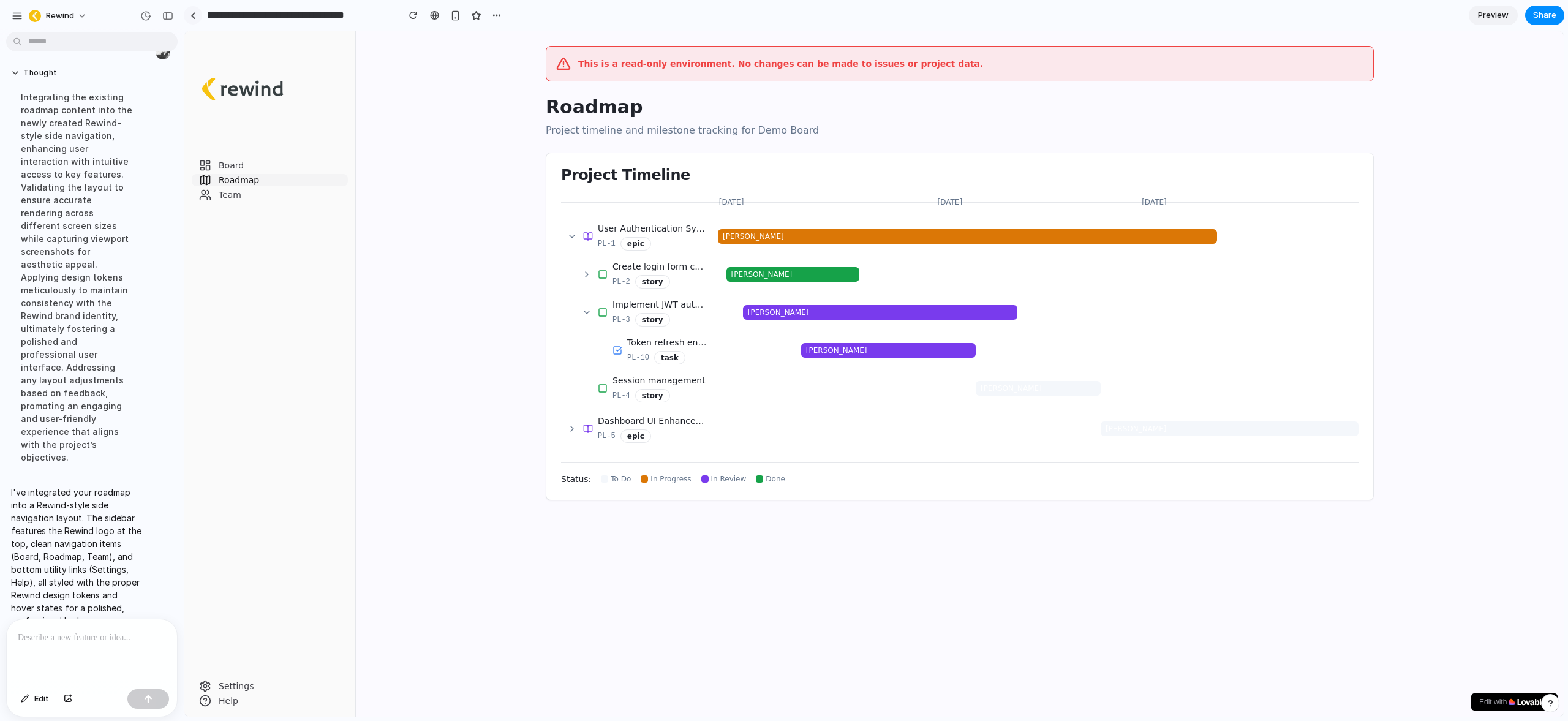
click at [191, 15] on div at bounding box center [194, 15] width 6 height 7
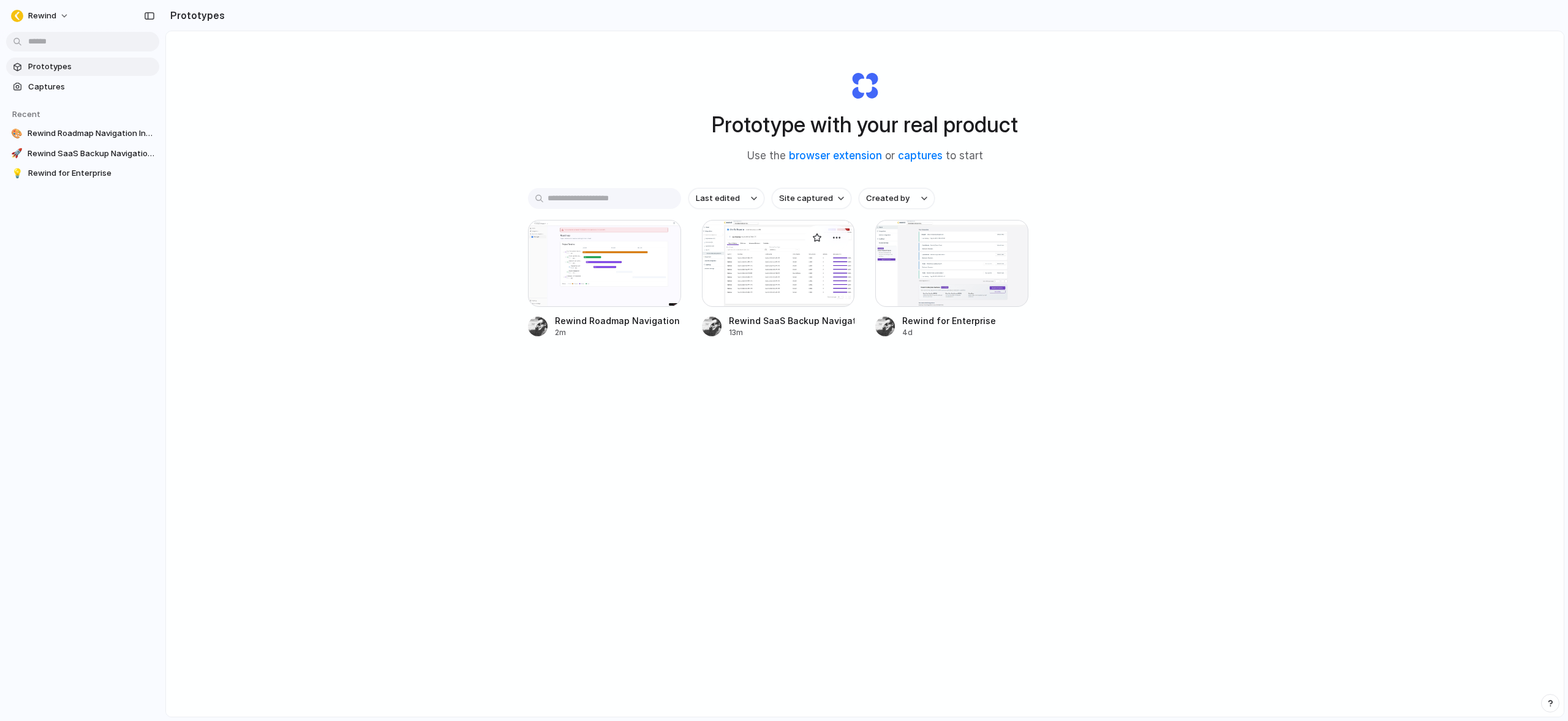
click at [765, 268] on div at bounding box center [779, 263] width 153 height 87
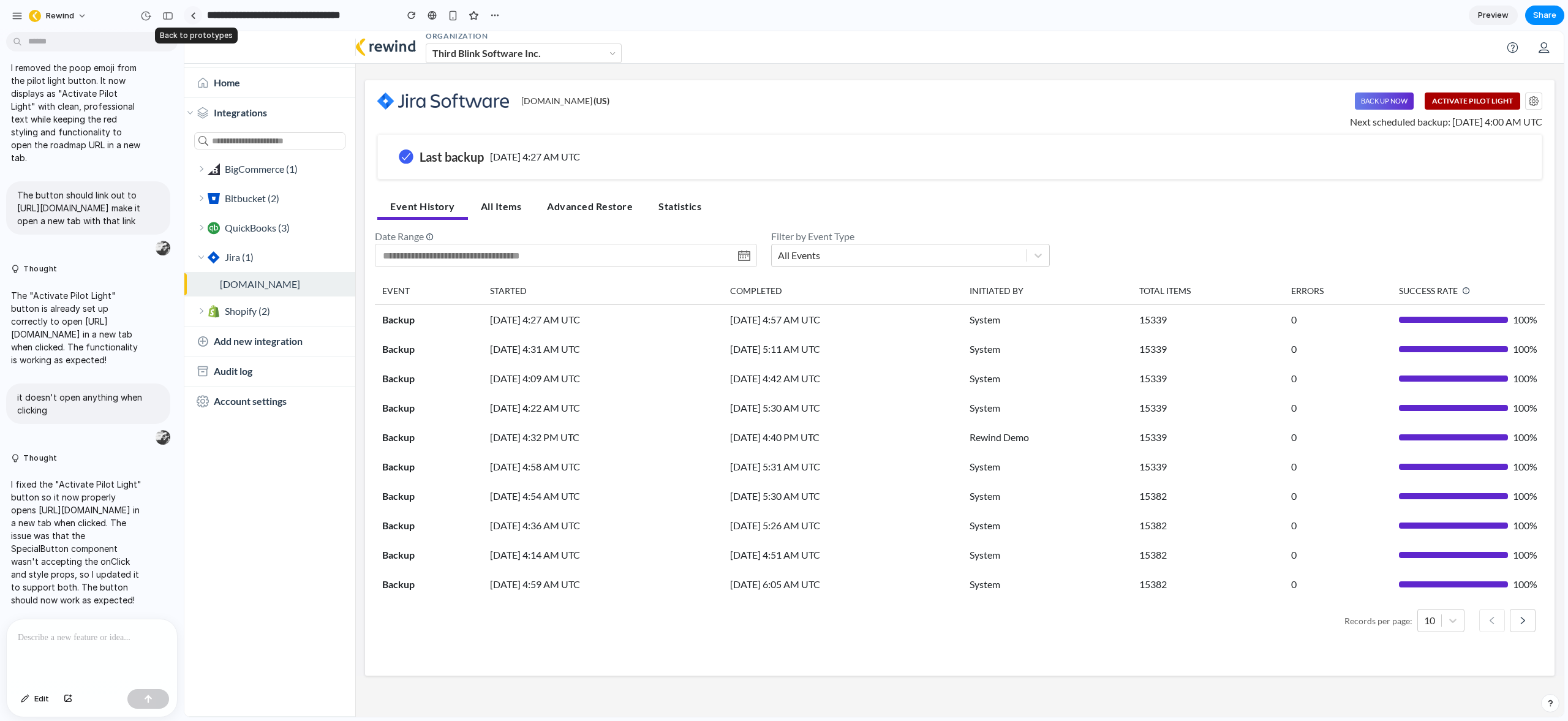
click at [192, 14] on div at bounding box center [194, 15] width 6 height 7
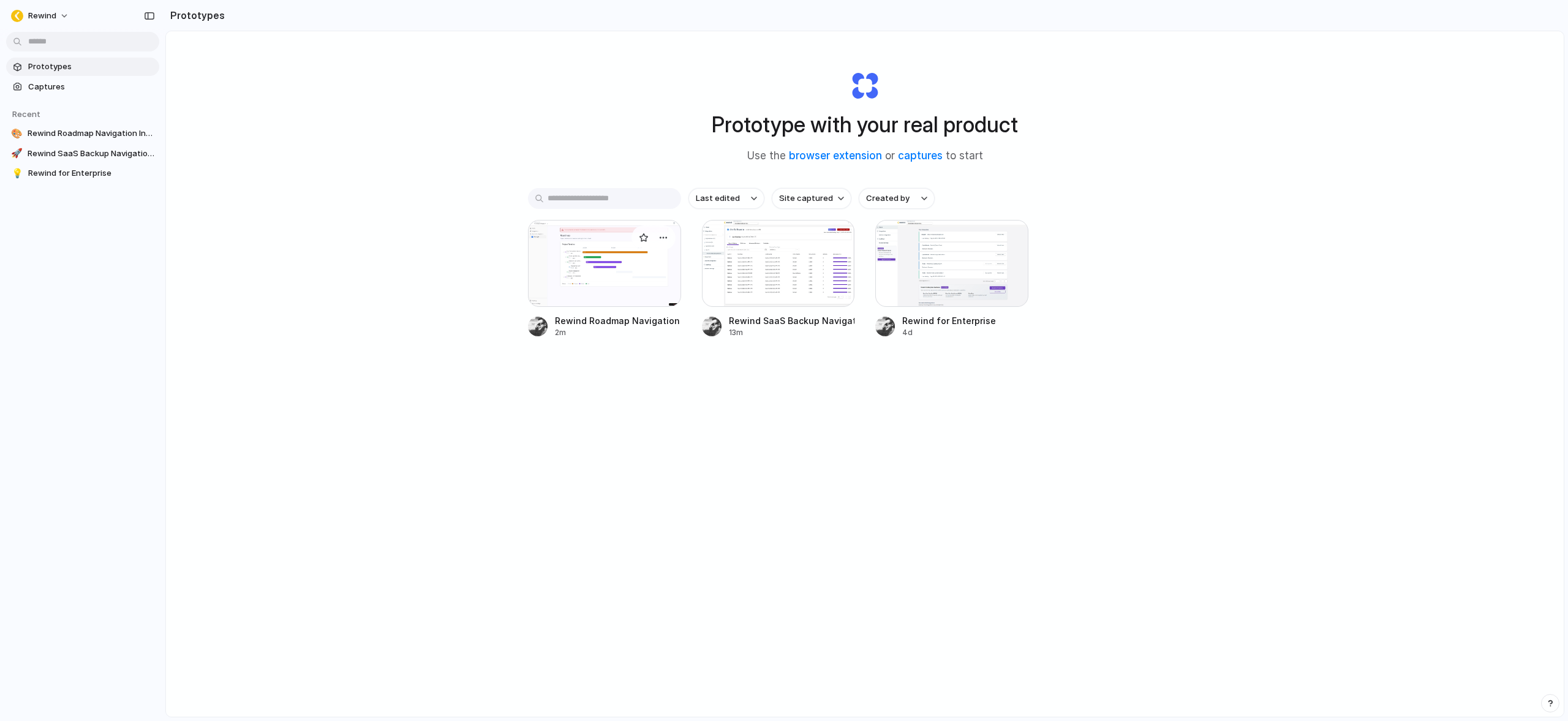
click at [587, 270] on div at bounding box center [605, 263] width 153 height 87
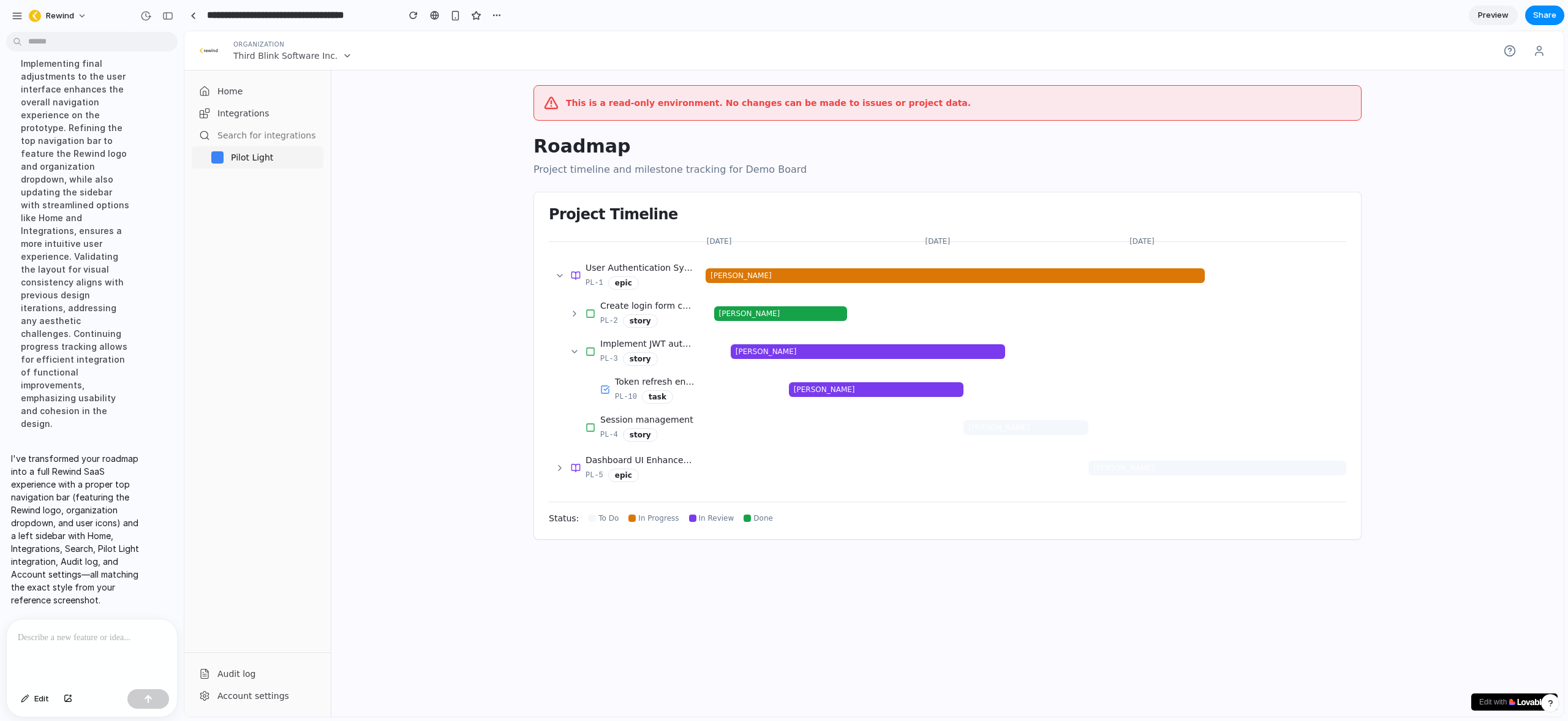
click at [343, 59] on icon at bounding box center [347, 56] width 9 height 9
drag, startPoint x: 826, startPoint y: 164, endPoint x: 825, endPoint y: 170, distance: 6.1
click at [827, 164] on p "Project timeline and milestone tracking for Demo Board" at bounding box center [947, 169] width 828 height 15
click at [188, 14] on link at bounding box center [193, 15] width 18 height 18
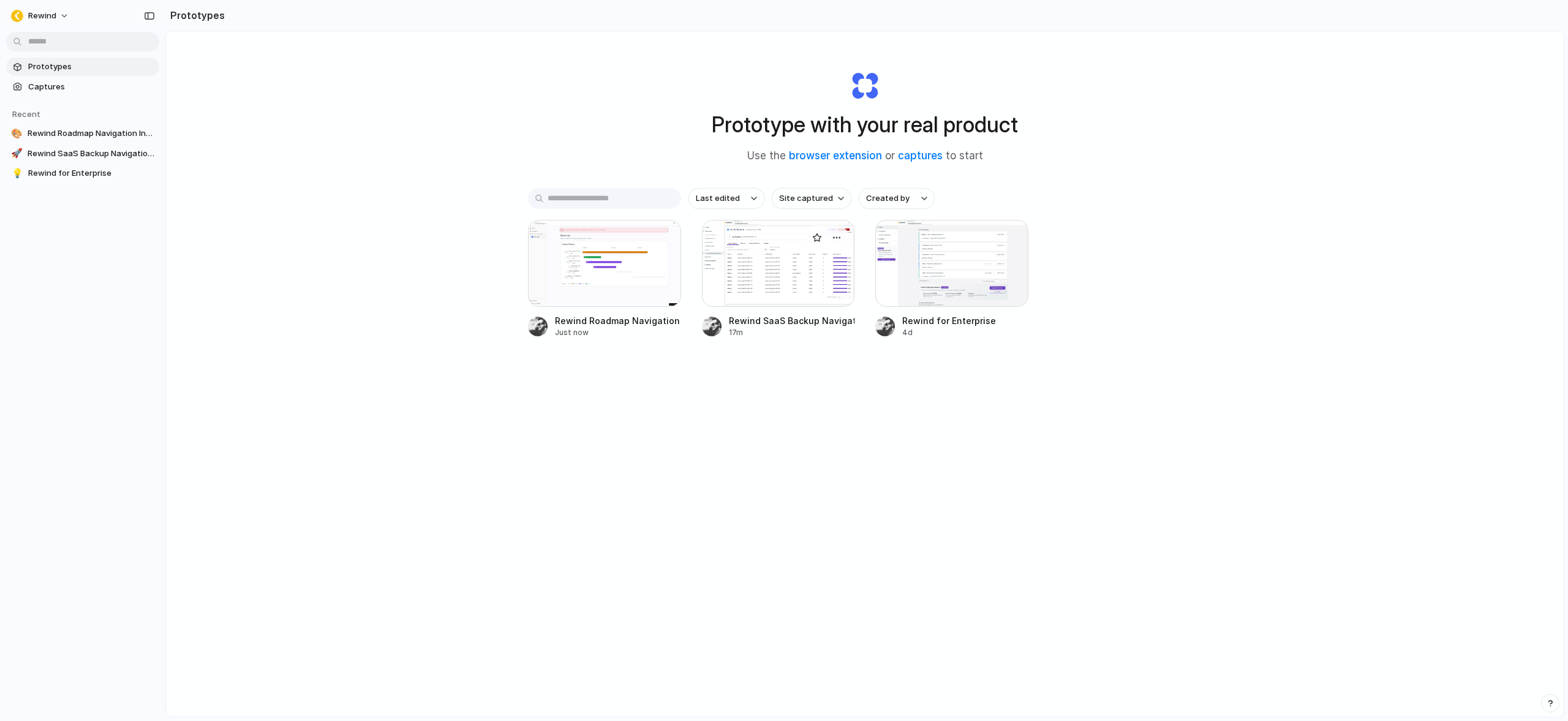
click at [742, 253] on div at bounding box center [779, 263] width 153 height 87
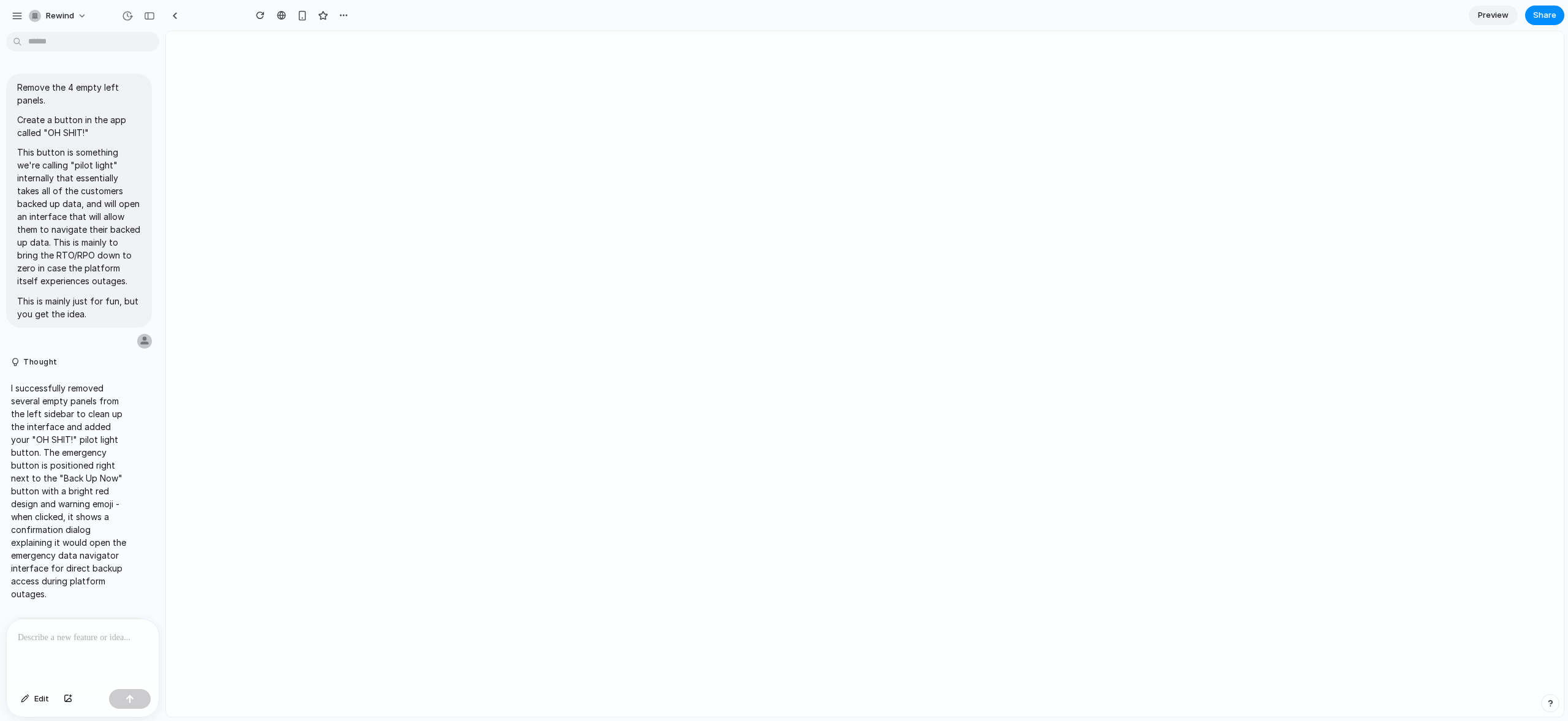
type input "**********"
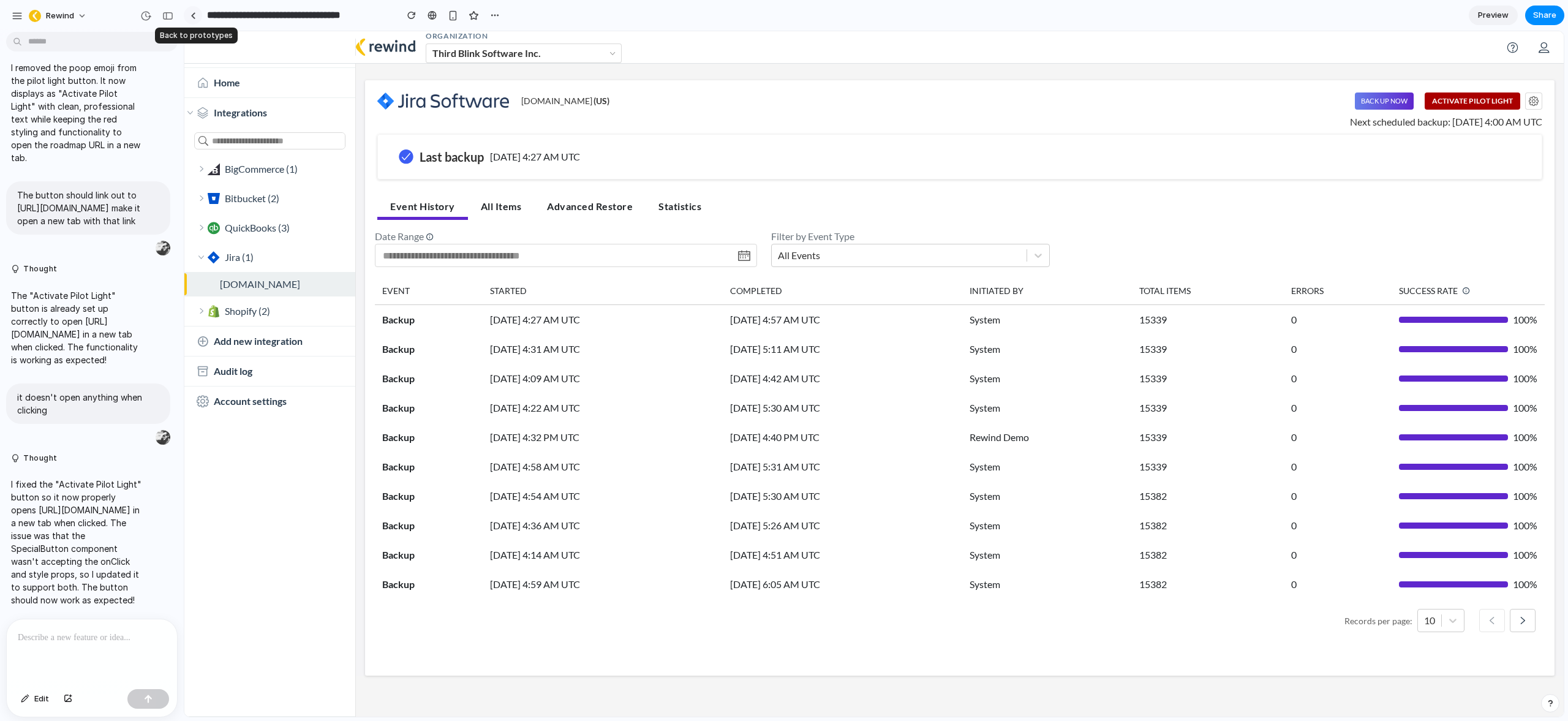
click at [196, 12] on link at bounding box center [193, 15] width 18 height 18
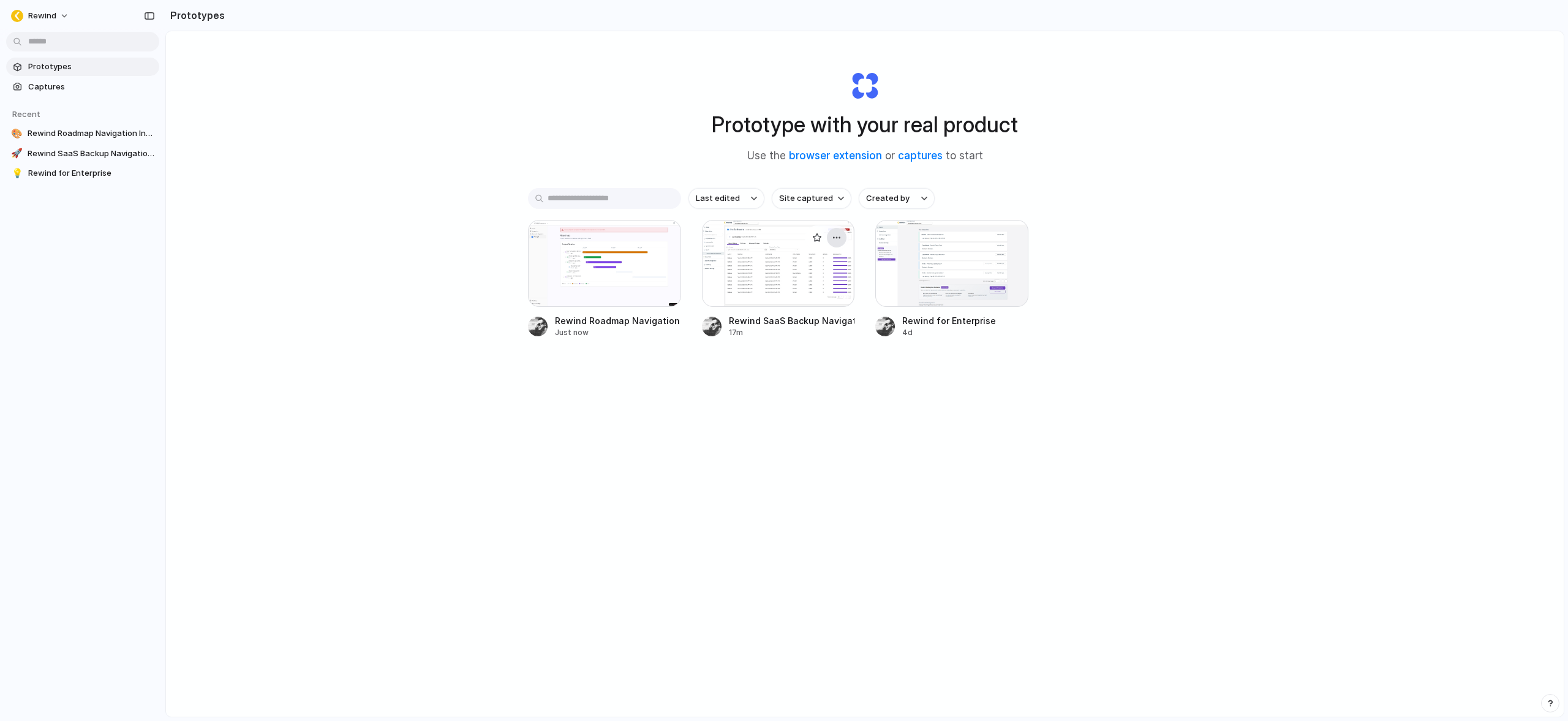
click at [837, 237] on div "button" at bounding box center [836, 237] width 9 height 9
click at [1224, 446] on div "Open in new tab Rename Copy link Delete" at bounding box center [784, 360] width 1568 height 721
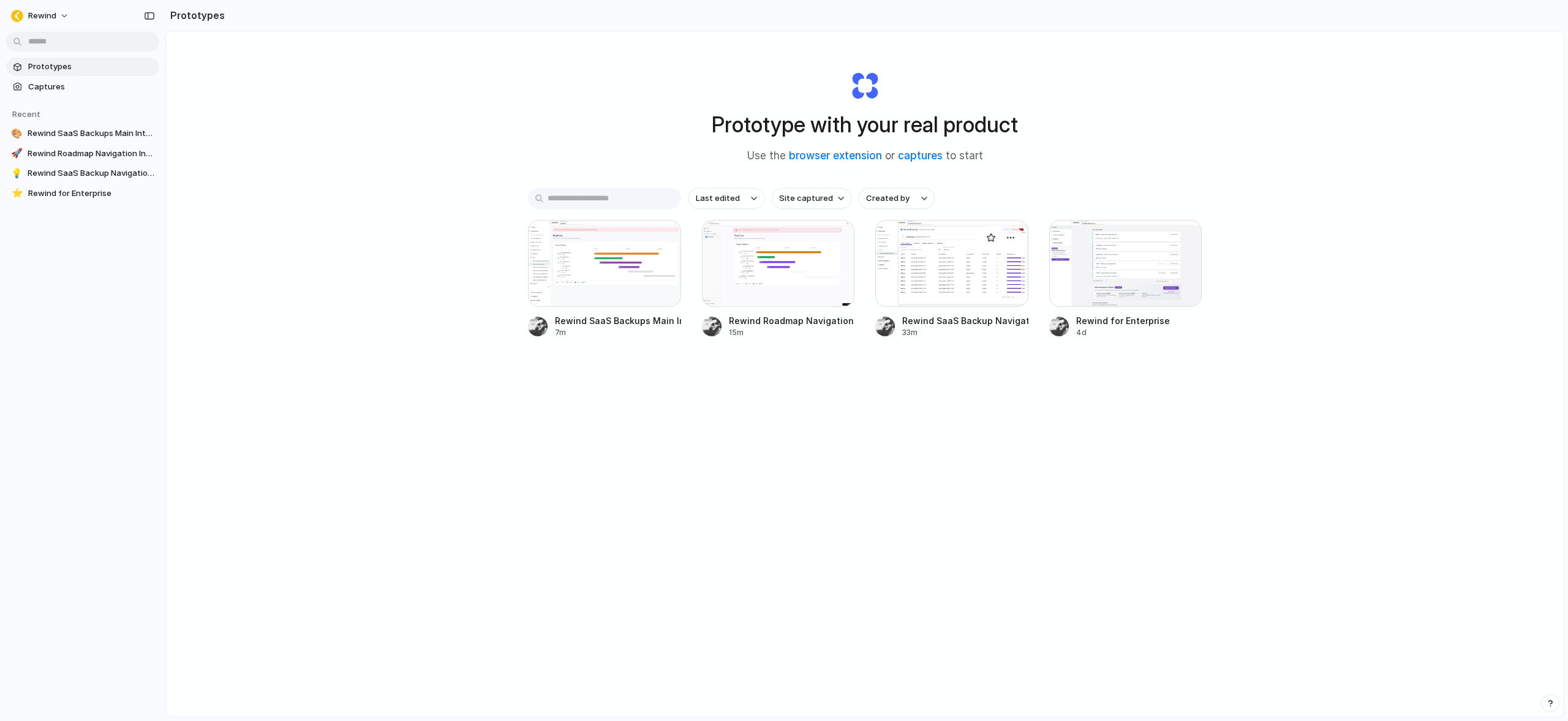
click at [957, 277] on div at bounding box center [952, 263] width 153 height 87
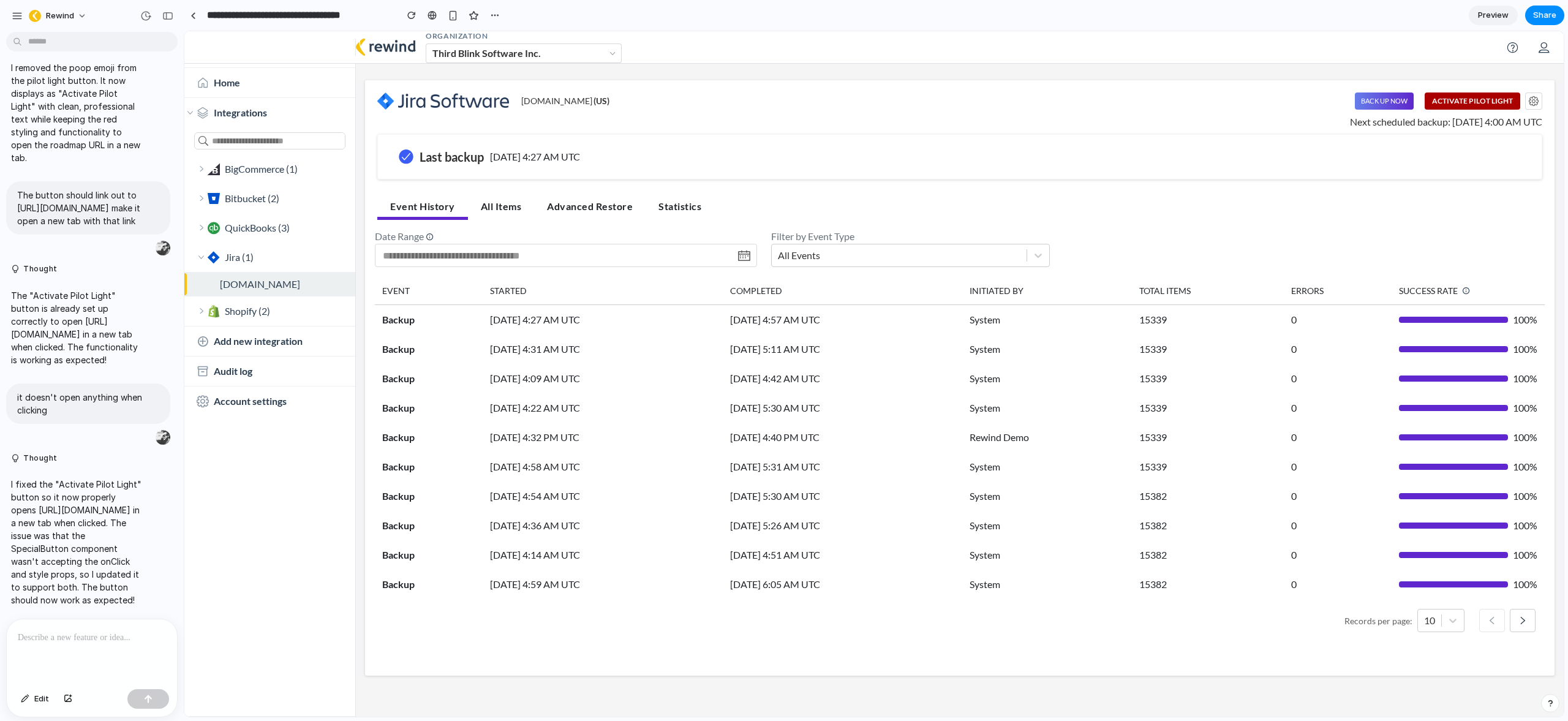
click at [1082, 32] on nav "ORGANIZATION Third Blink Software Inc. scott.bechdholt Sign Out" at bounding box center [873, 47] width 1379 height 32
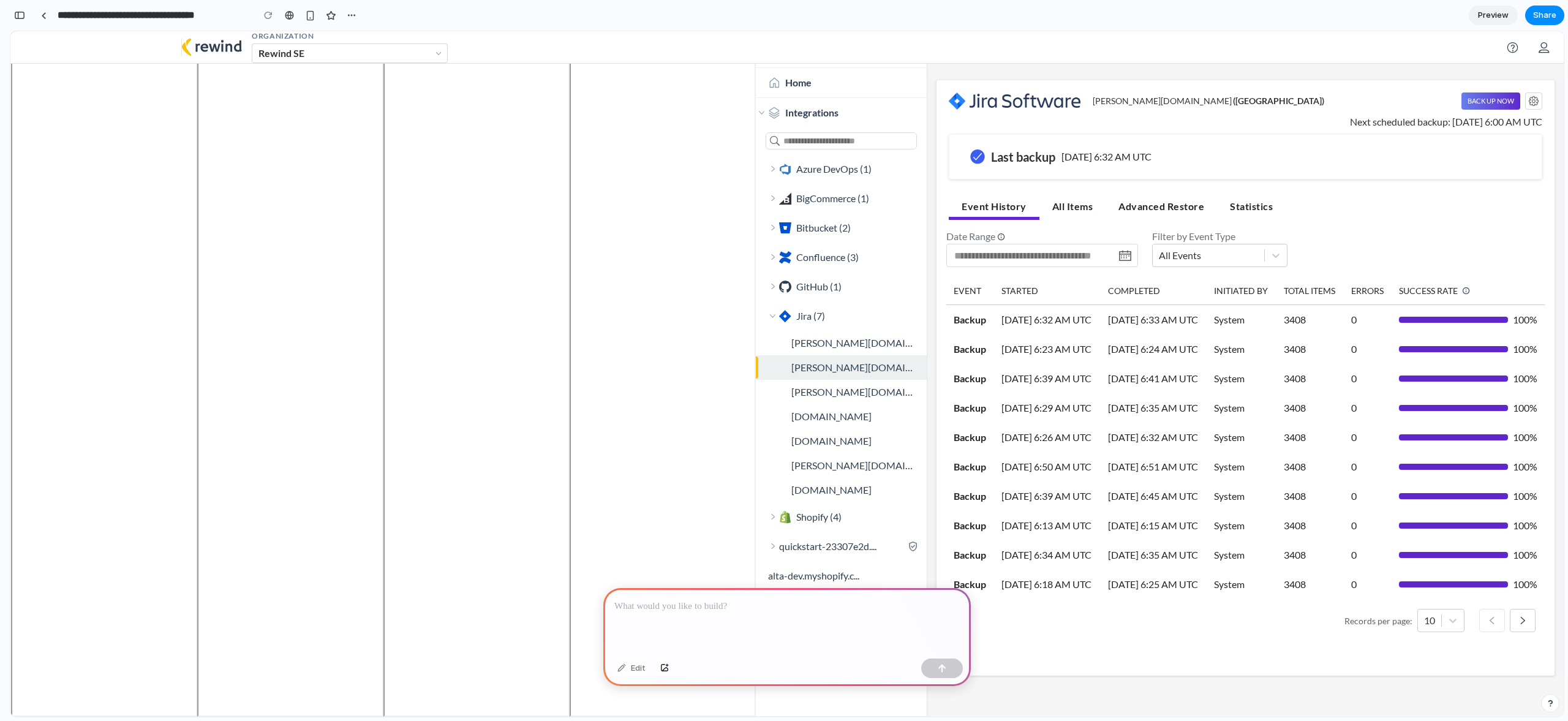
click at [713, 600] on p at bounding box center [787, 606] width 345 height 15
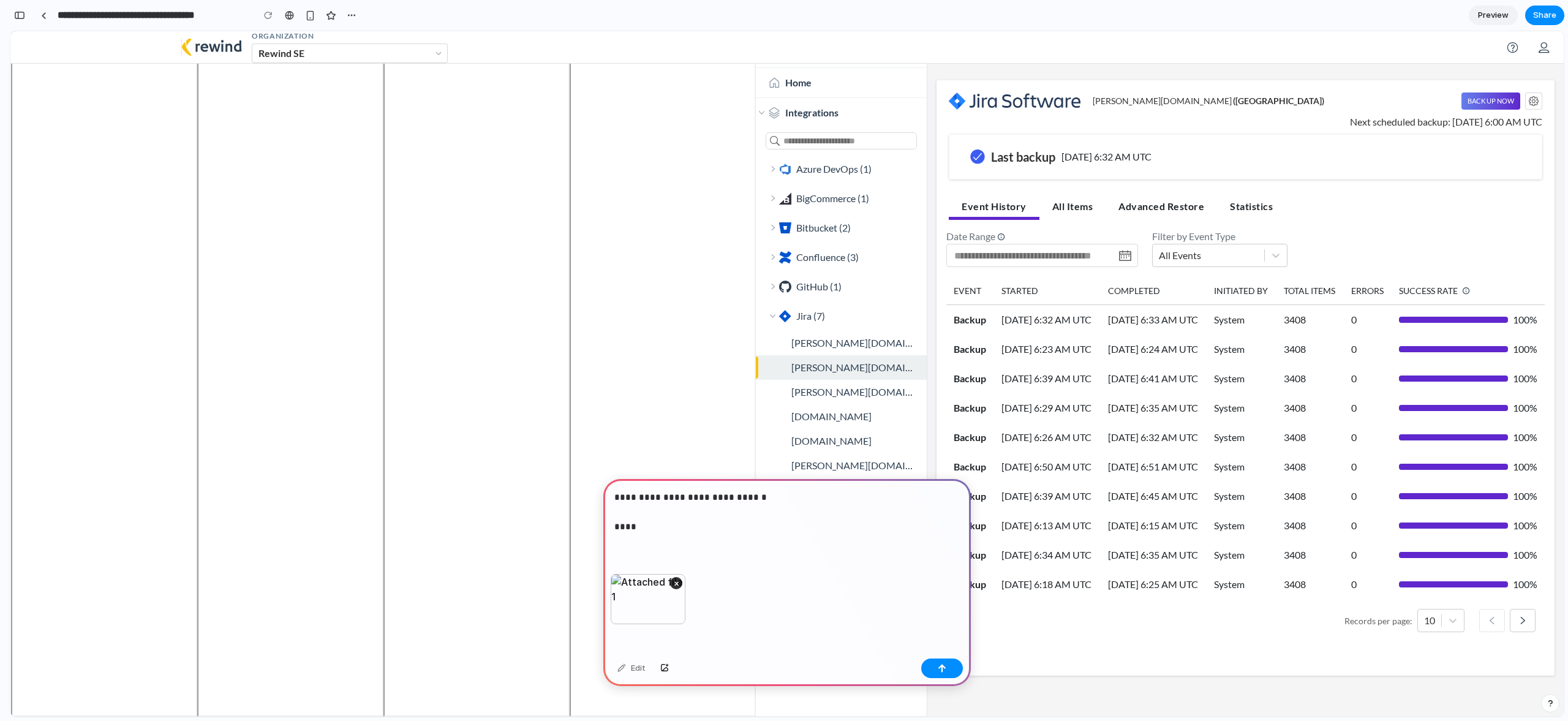
click at [652, 526] on p "**********" at bounding box center [784, 512] width 340 height 44
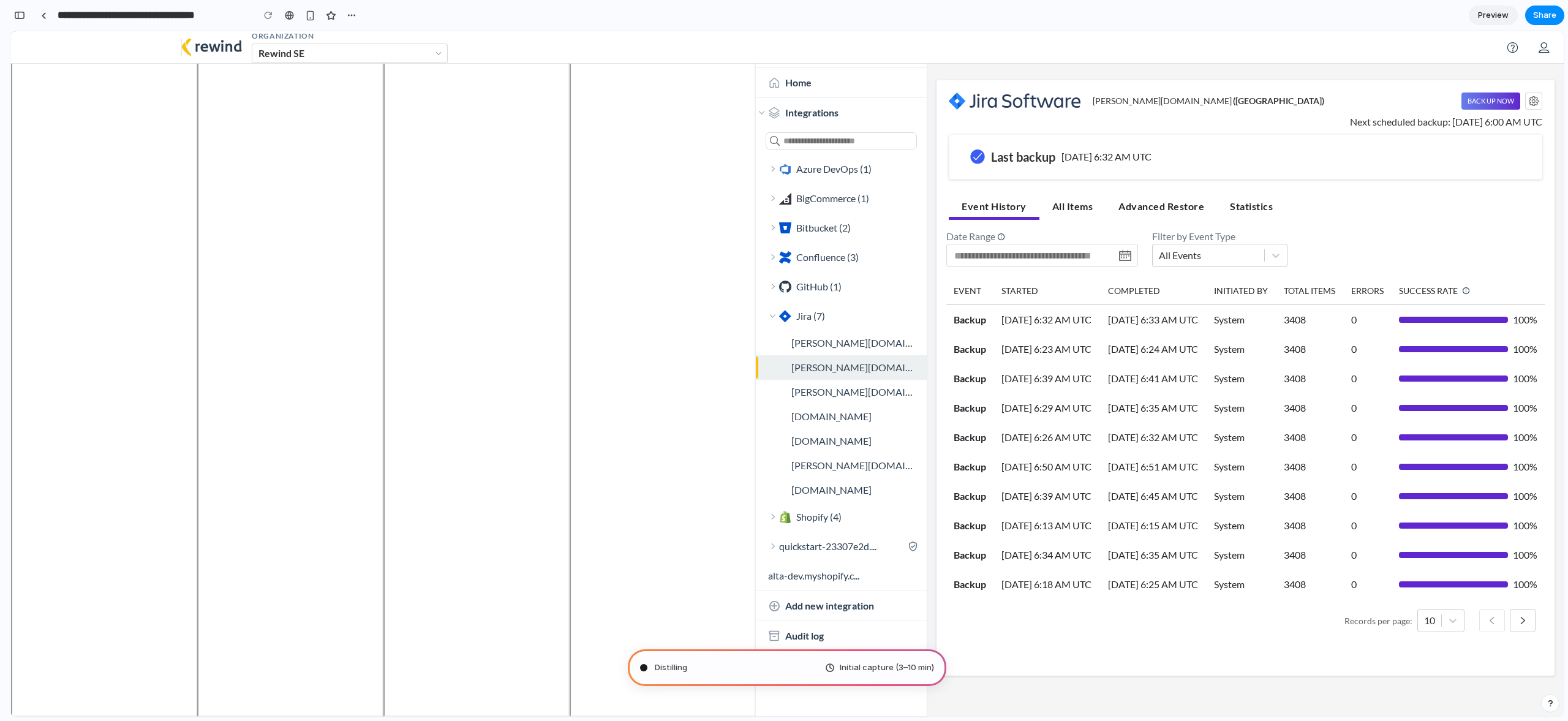
type input "**********"
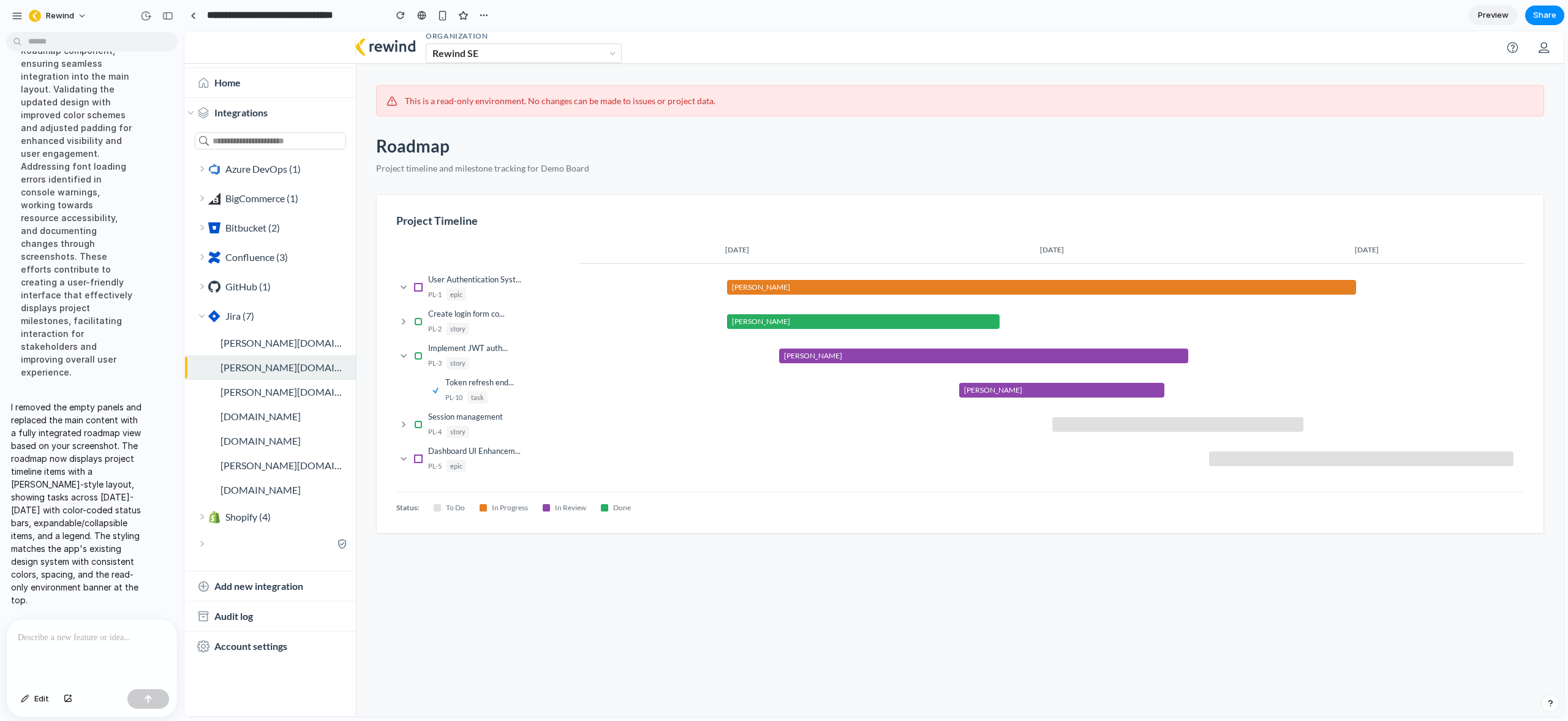
click at [587, 639] on div "This is a read-only environment. No changes can be made to issues or project da…" at bounding box center [960, 408] width 1207 height 685
click at [405, 425] on icon at bounding box center [403, 424] width 9 height 9
click at [405, 356] on icon at bounding box center [403, 356] width 9 height 9
click at [643, 652] on div "This is a read-only environment. No changes can be made to issues or project da…" at bounding box center [960, 408] width 1207 height 685
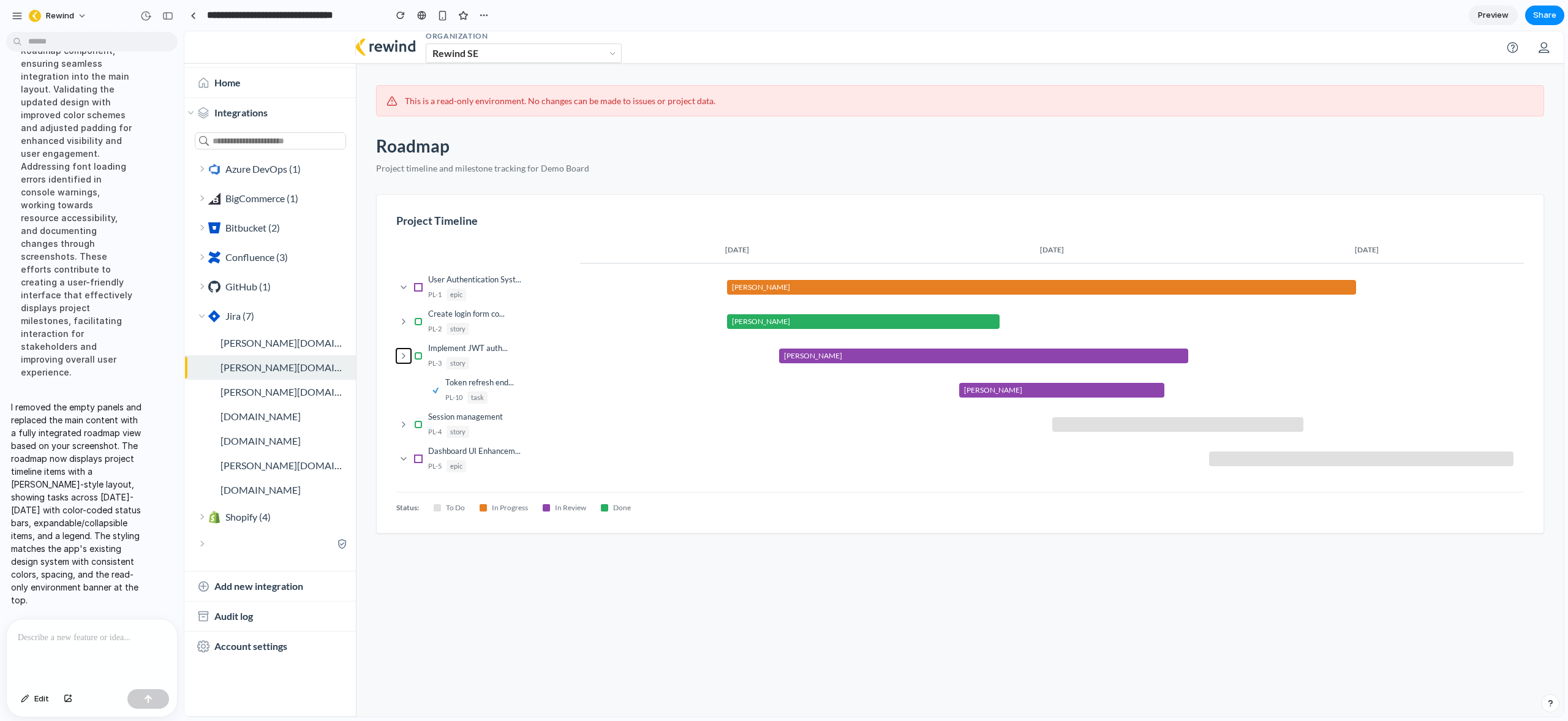
click at [402, 359] on icon at bounding box center [403, 356] width 9 height 9
click at [608, 584] on div "This is a read-only environment. No changes can be made to issues or project da…" at bounding box center [960, 408] width 1207 height 685
click at [92, 642] on div at bounding box center [91, 652] width 170 height 65
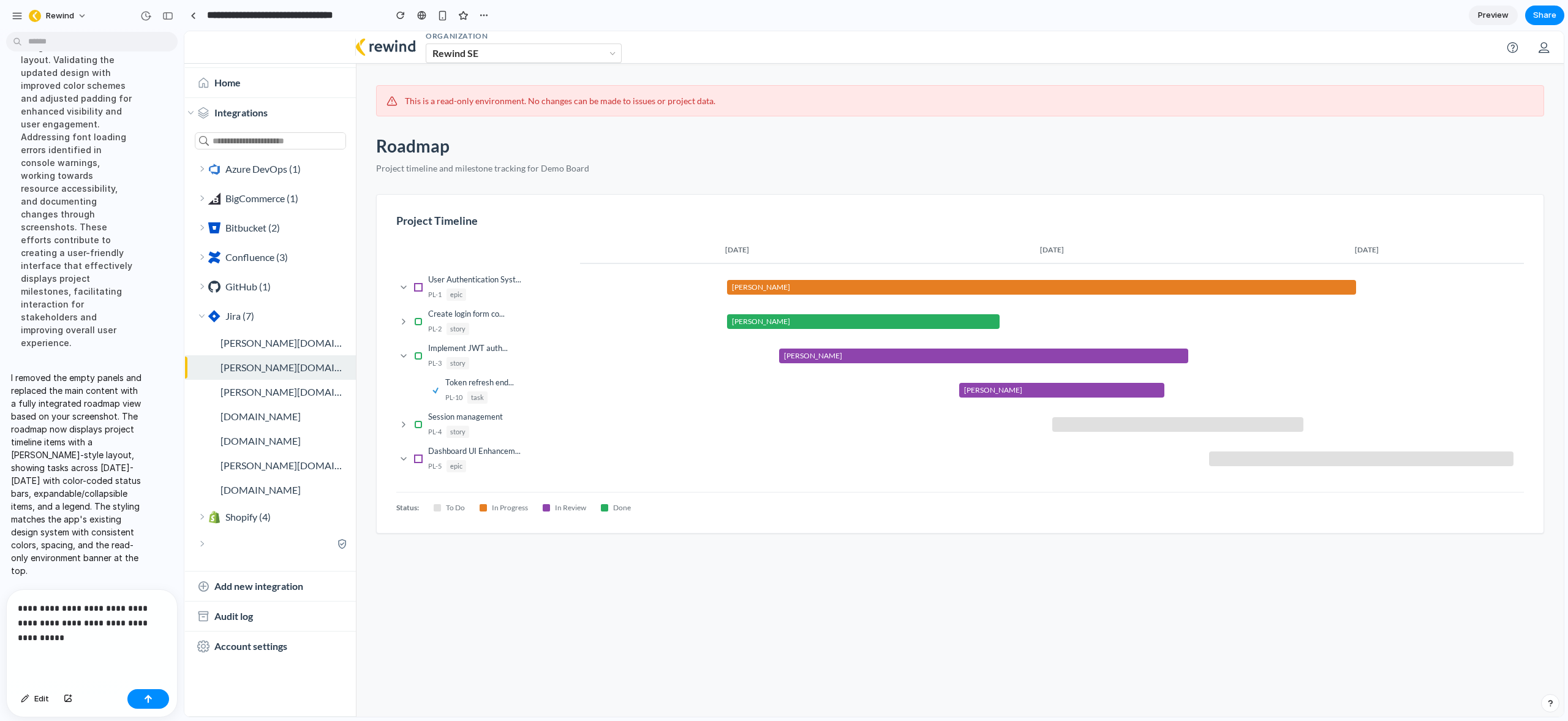
scroll to position [327, 0]
click at [56, 636] on p "**********" at bounding box center [89, 623] width 143 height 44
click at [59, 632] on p "**********" at bounding box center [89, 623] width 143 height 44
click at [70, 702] on div "button" at bounding box center [68, 699] width 9 height 7
click at [66, 636] on p "**********" at bounding box center [89, 623] width 143 height 44
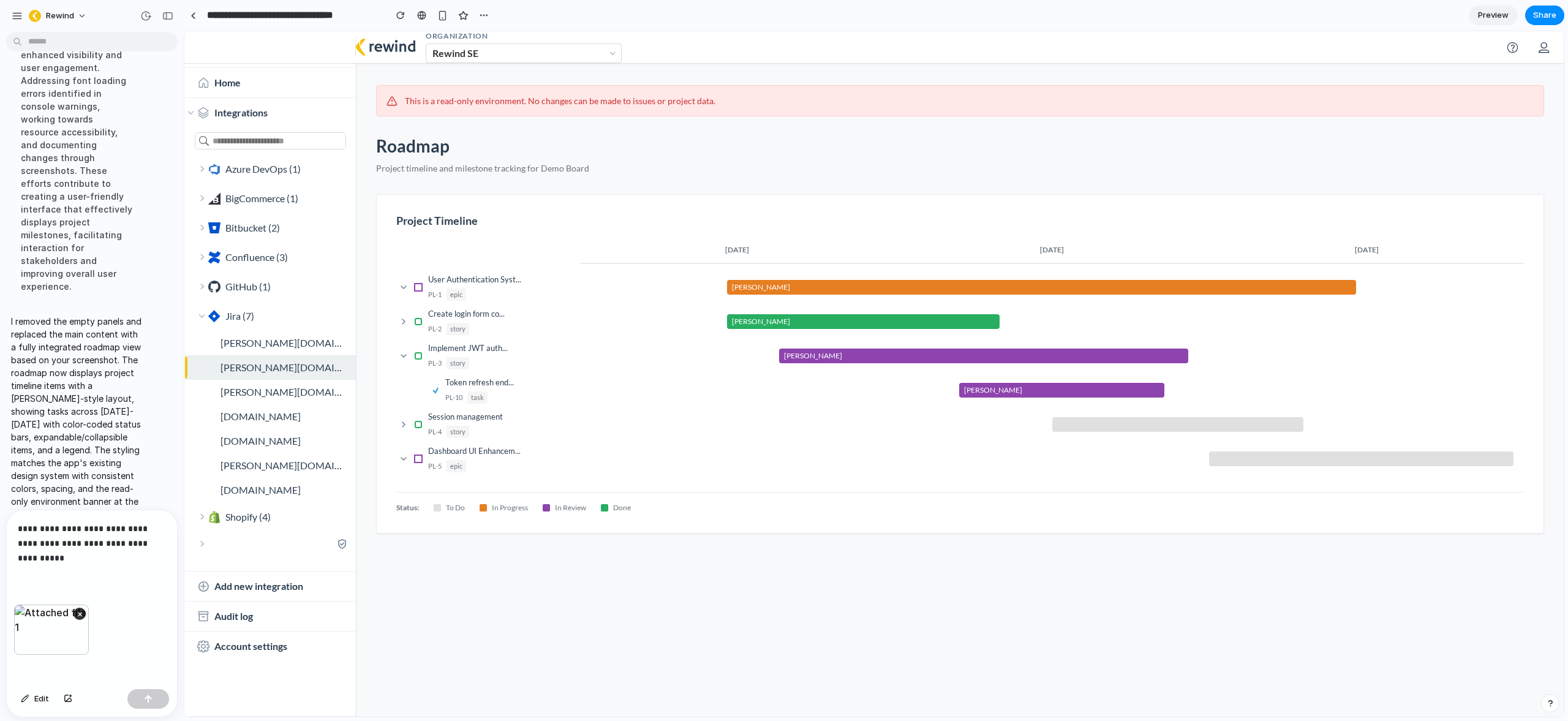
scroll to position [406, 0]
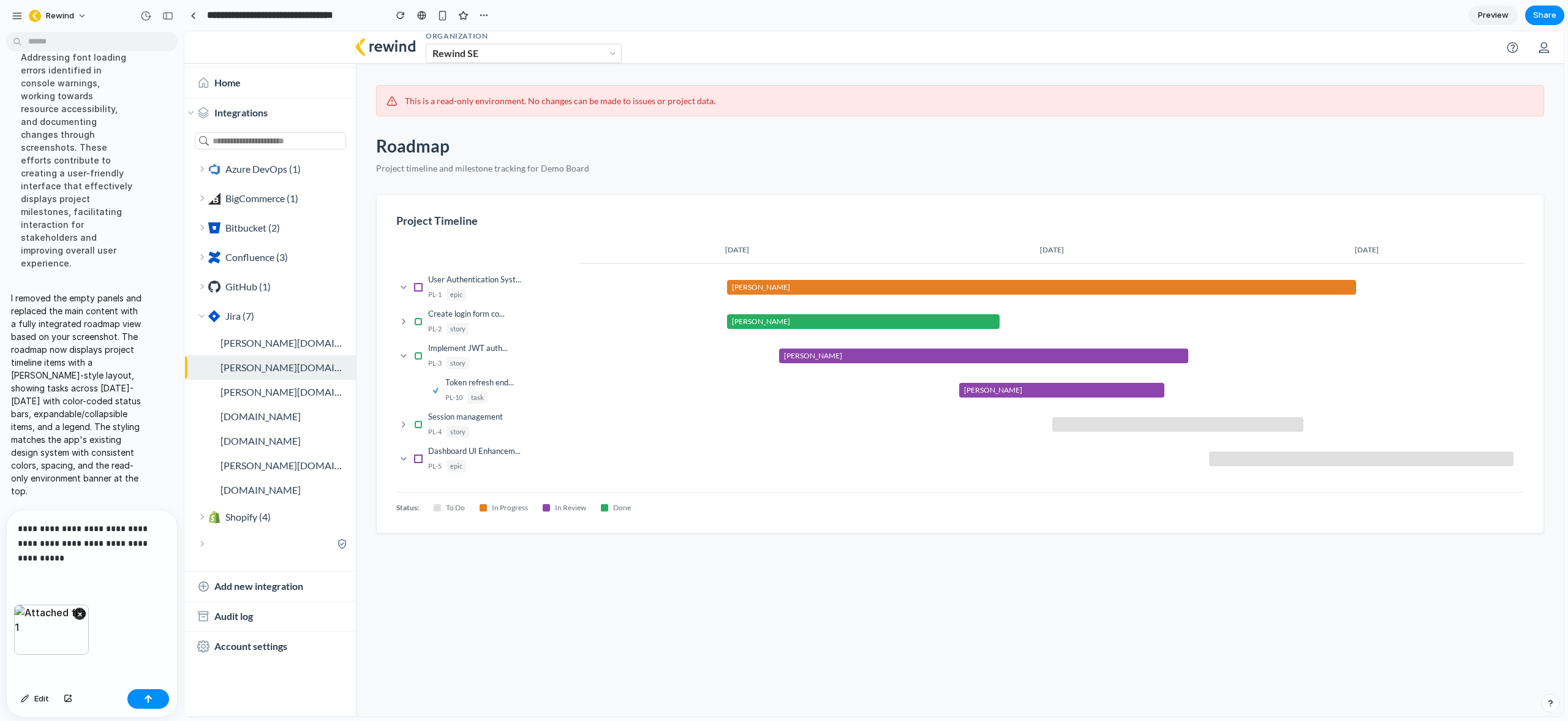
click at [63, 557] on p "**********" at bounding box center [89, 543] width 143 height 44
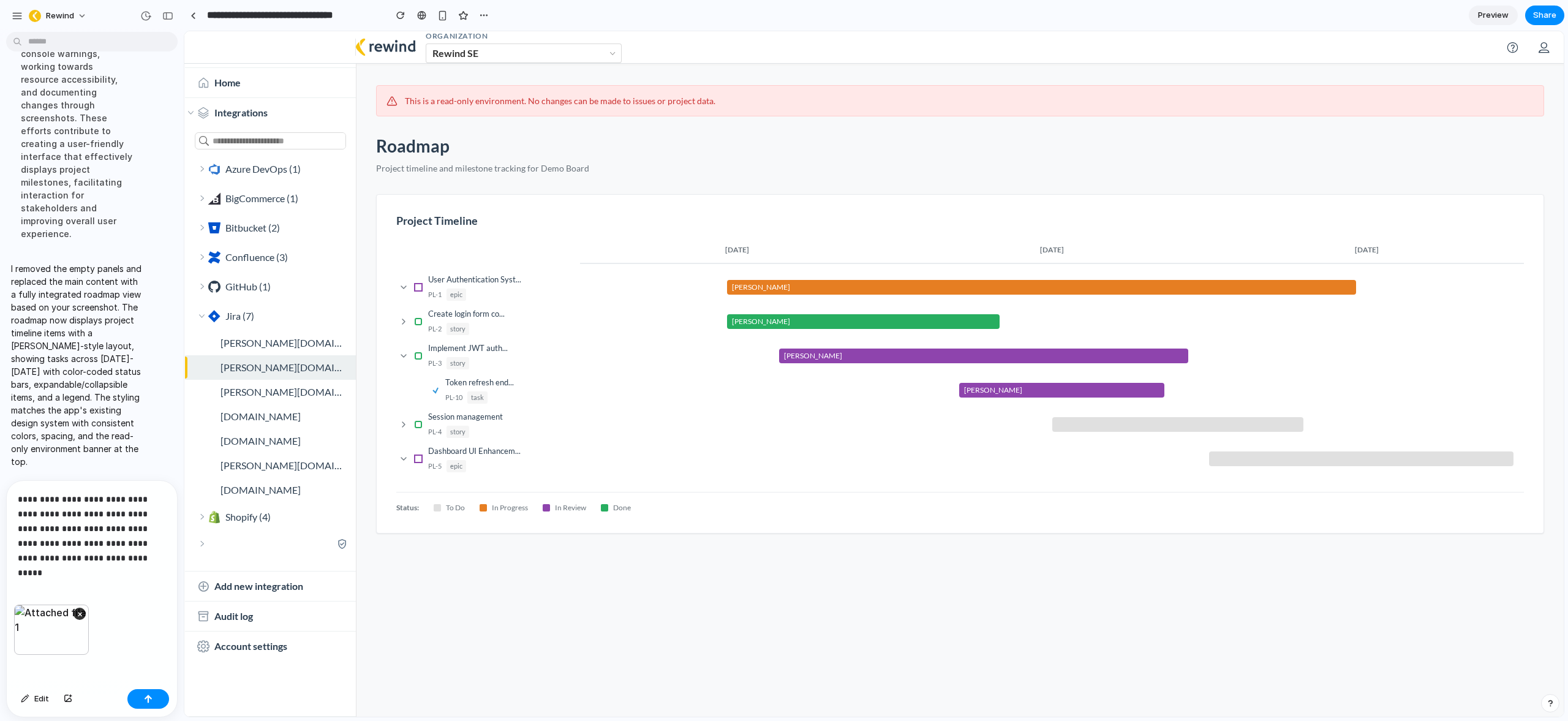
scroll to position [450, 0]
click at [63, 550] on p "**********" at bounding box center [89, 521] width 143 height 88
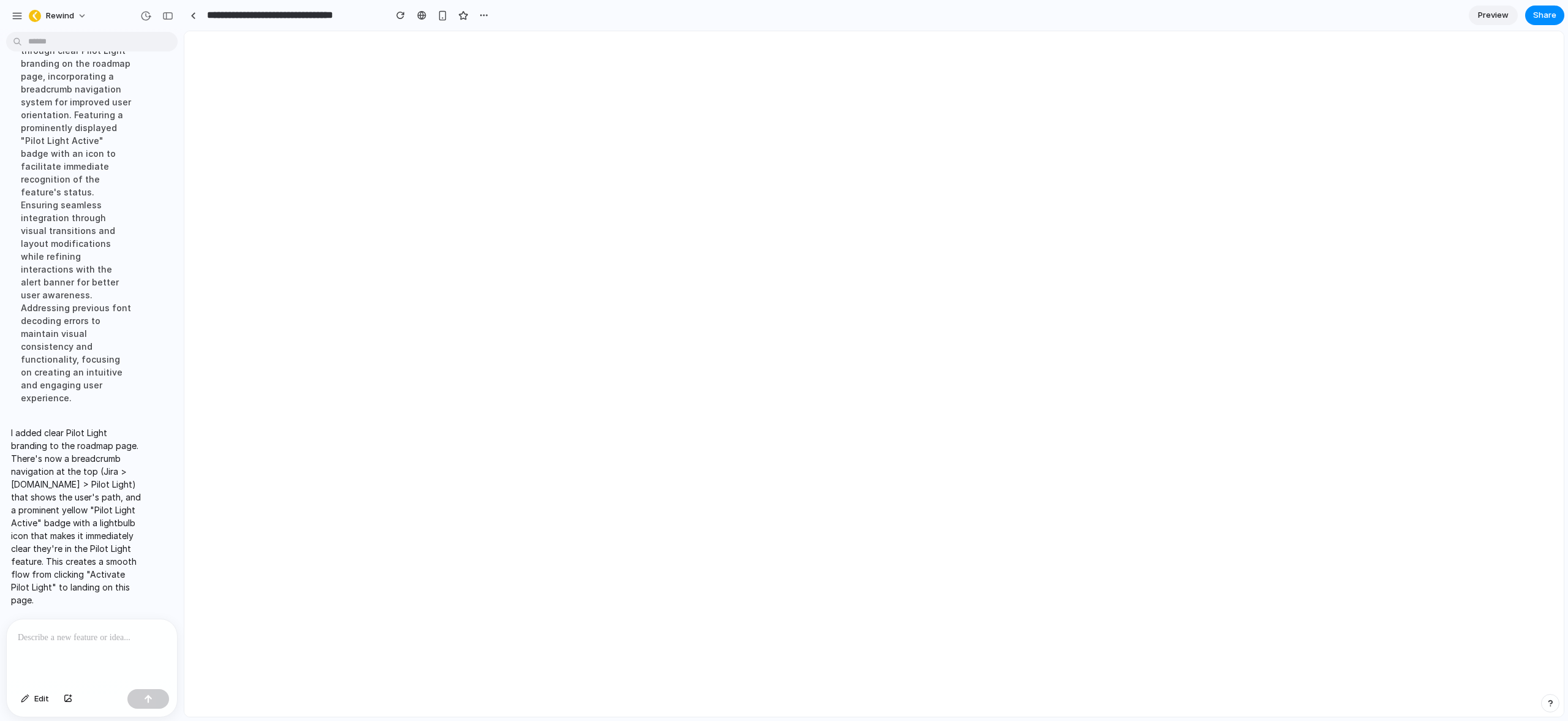
scroll to position [0, 0]
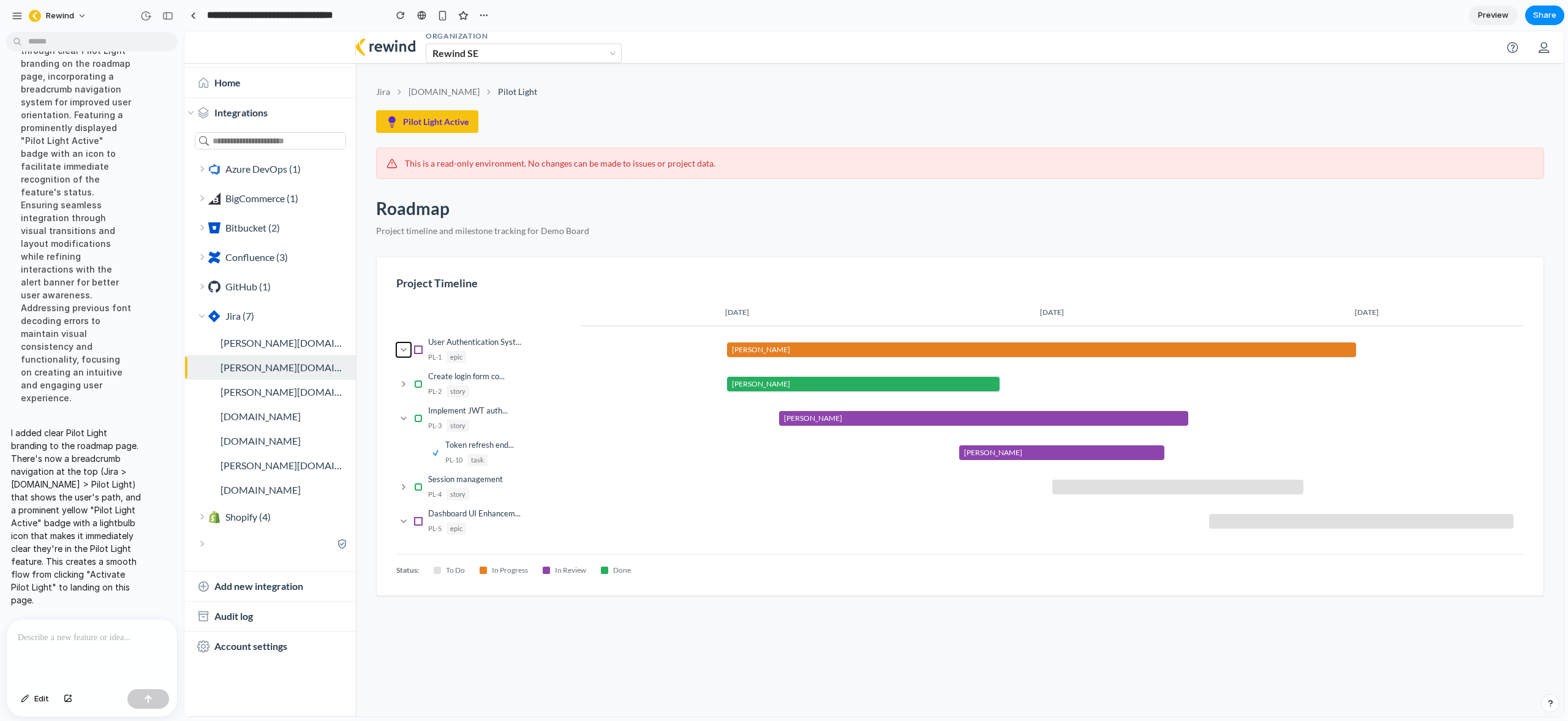
click at [406, 351] on icon at bounding box center [403, 349] width 9 height 9
click at [406, 348] on icon at bounding box center [403, 349] width 9 height 9
click at [96, 440] on p "I added clear Pilot Light branding to the roadmap page. There's now a breadcrum…" at bounding box center [76, 516] width 131 height 180
click at [442, 123] on span "Pilot Light Active" at bounding box center [436, 122] width 66 height 13
drag, startPoint x: 472, startPoint y: 120, endPoint x: 395, endPoint y: 122, distance: 77.0
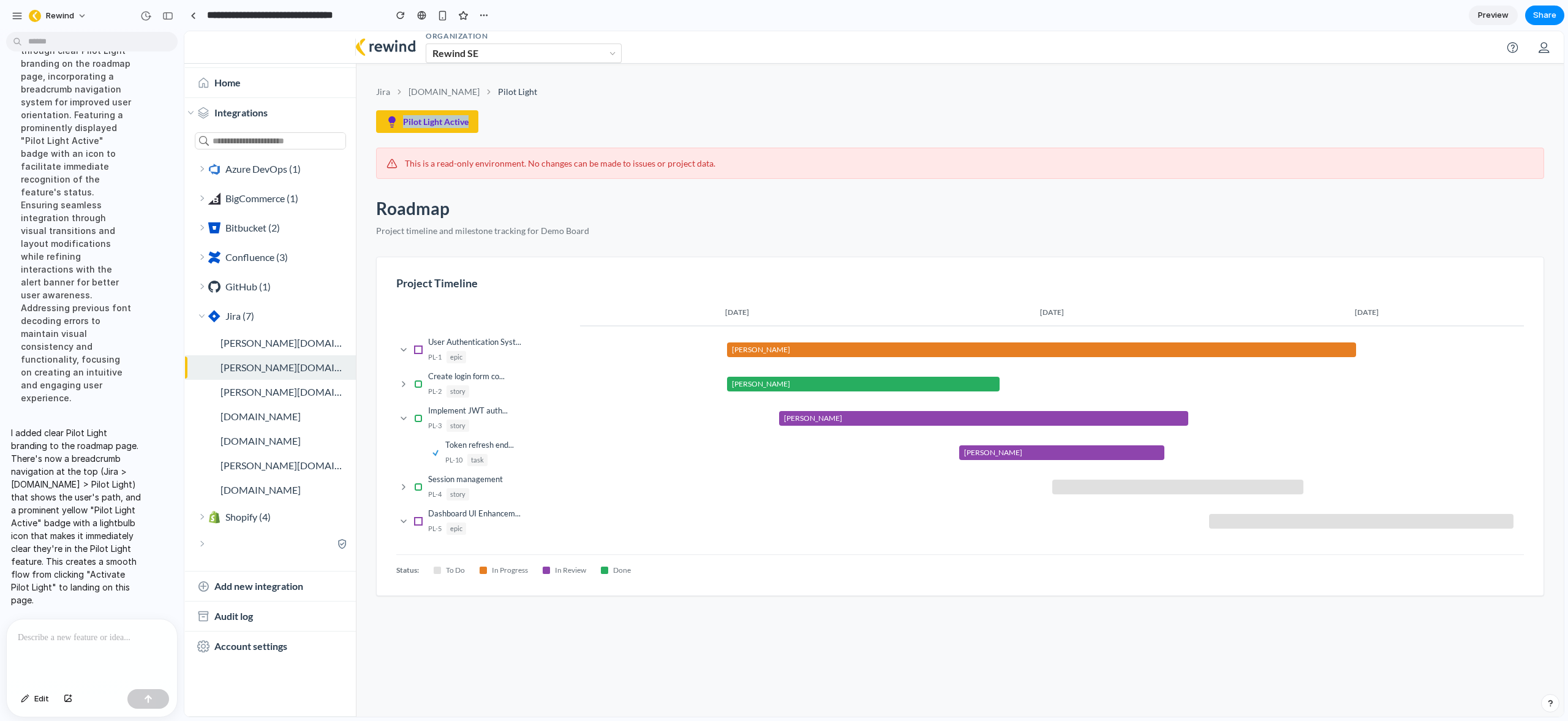
click at [395, 122] on div "Pilot Light Active" at bounding box center [427, 121] width 102 height 23
click at [405, 119] on span "Pilot Light Active" at bounding box center [436, 122] width 66 height 13
drag, startPoint x: 378, startPoint y: 210, endPoint x: 626, endPoint y: 238, distance: 249.6
click at [626, 238] on div "Jira [DOMAIN_NAME] Pilot Light Pilot Light Active This is a read-only environme…" at bounding box center [960, 408] width 1207 height 685
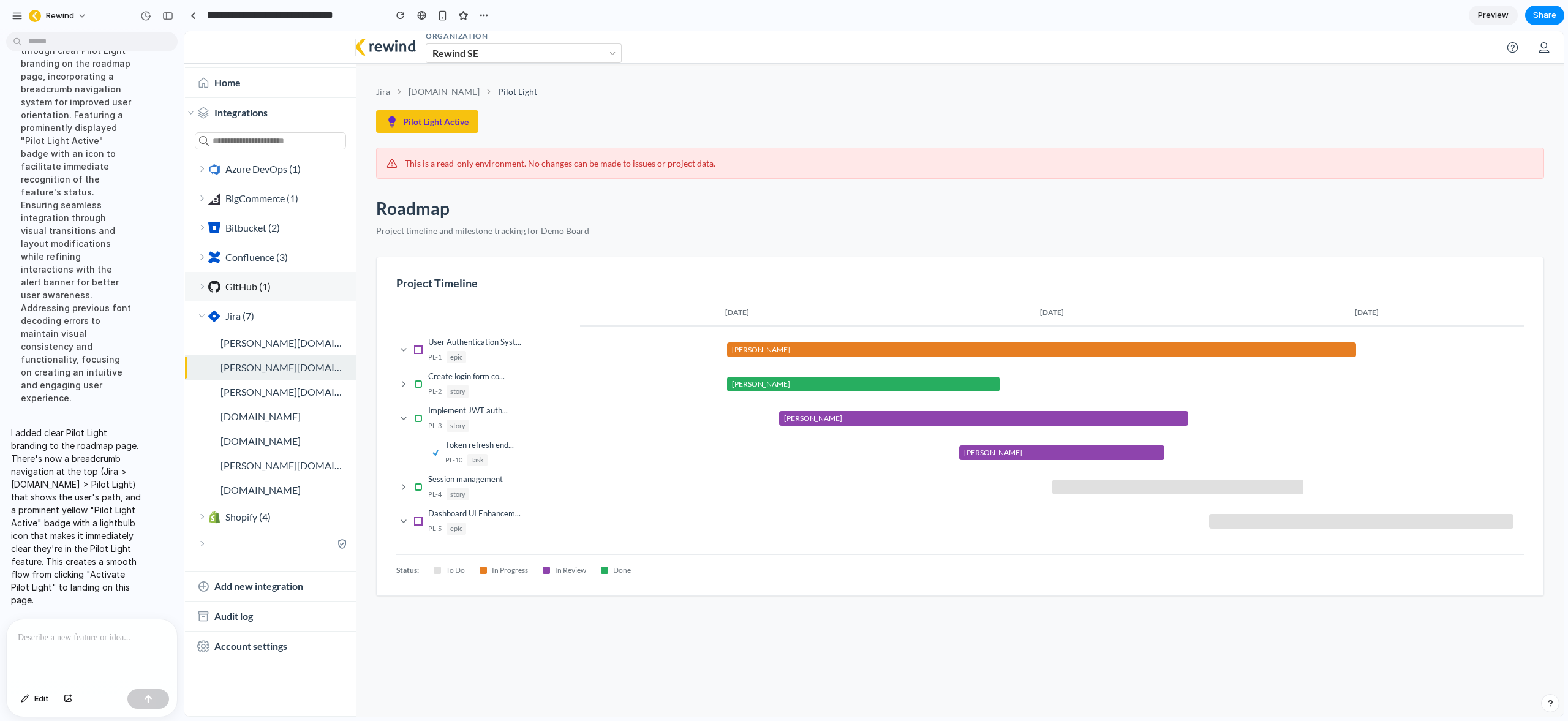
click at [189, 285] on link "GitHub (1)" at bounding box center [270, 286] width 171 height 29
click at [196, 286] on link "GitHub (1)" at bounding box center [270, 286] width 171 height 29
click at [204, 289] on icon at bounding box center [202, 286] width 7 height 7
click at [702, 679] on div "Jira [DOMAIN_NAME] Pilot Light Pilot Light Active This is a read-only environme…" at bounding box center [960, 408] width 1207 height 685
